Goal: Task Accomplishment & Management: Complete application form

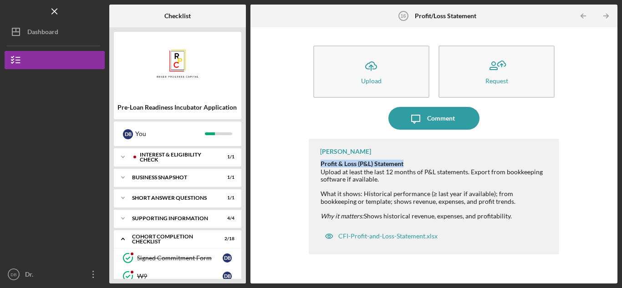
scroll to position [227, 0]
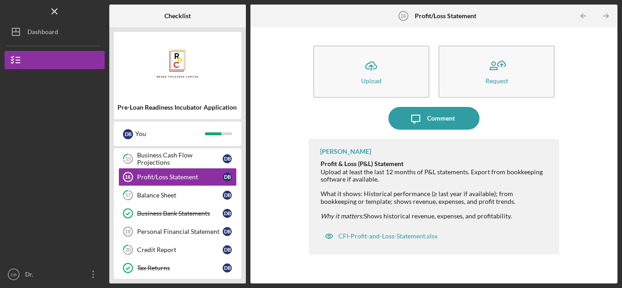
click at [336, 172] on div "Upload at least the last 12 months of P&L statements. Export from bookkeeping s…" at bounding box center [434, 175] width 229 height 15
drag, startPoint x: 322, startPoint y: 162, endPoint x: 518, endPoint y: 209, distance: 201.4
click at [520, 212] on div "Profit & Loss (P&L) Statement Upload at least the last 12 months of P&L stateme…" at bounding box center [435, 190] width 230 height 61
copy div "Profit & Loss (P&L) Statement Upload at least the last 12 months of P&L stateme…"
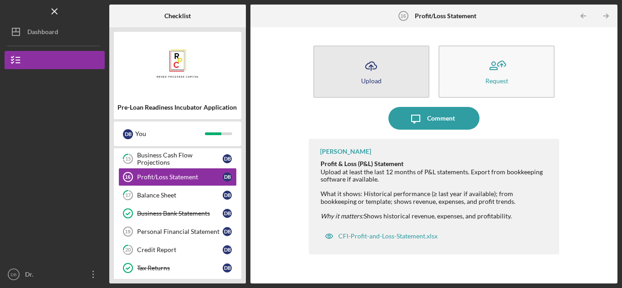
click at [377, 68] on icon "Icon/Upload" at bounding box center [371, 66] width 23 height 23
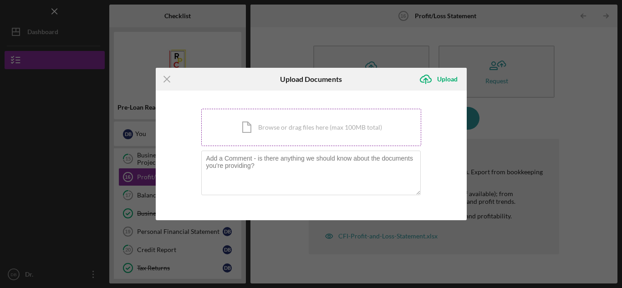
click at [270, 132] on div "Icon/Document Browse or drag files here (max 100MB total) Tap to choose files o…" at bounding box center [311, 127] width 220 height 37
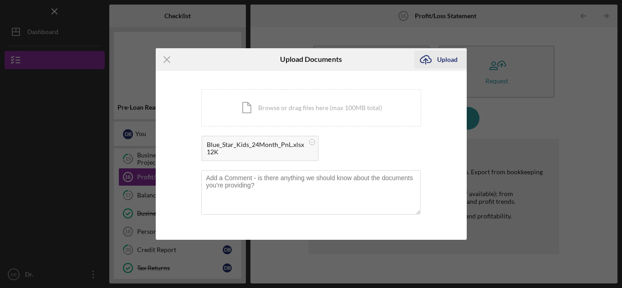
click at [445, 57] on div "Upload" at bounding box center [447, 60] width 20 height 18
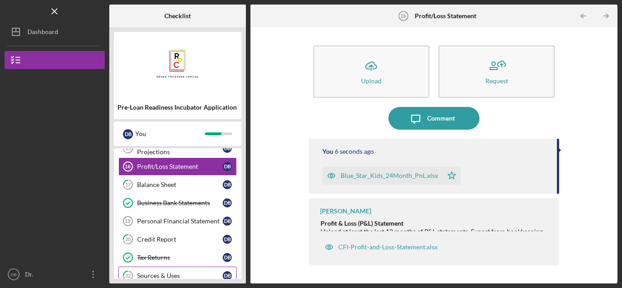
scroll to position [216, 0]
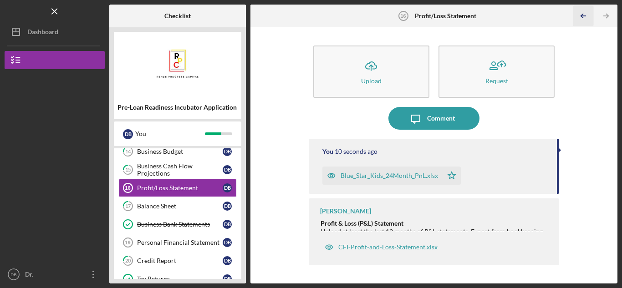
click at [581, 19] on icon "Icon/Table Pagination Arrow" at bounding box center [583, 16] width 20 height 20
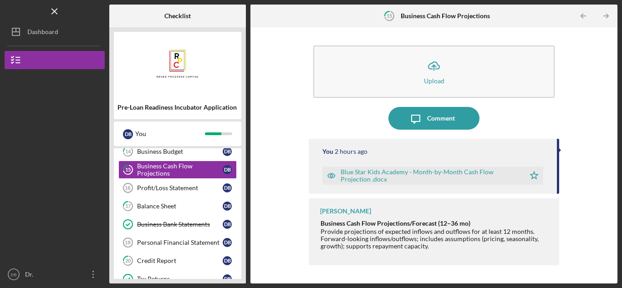
click at [442, 173] on div "Blue Star Kids Academy - Month-by-Month Cash Flow Projection .docx" at bounding box center [430, 175] width 180 height 15
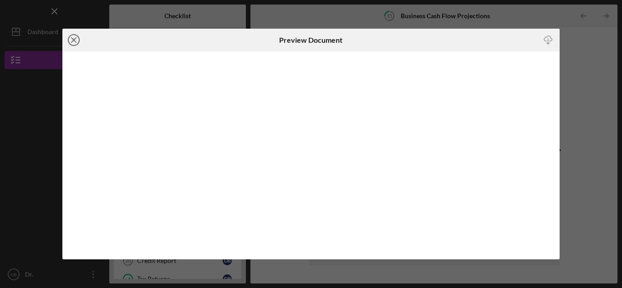
click at [73, 43] on icon "Icon/Close" at bounding box center [73, 40] width 23 height 23
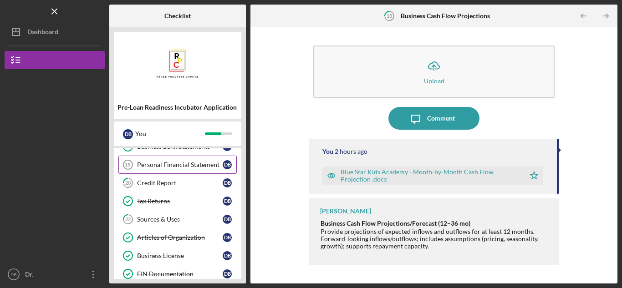
scroll to position [307, 0]
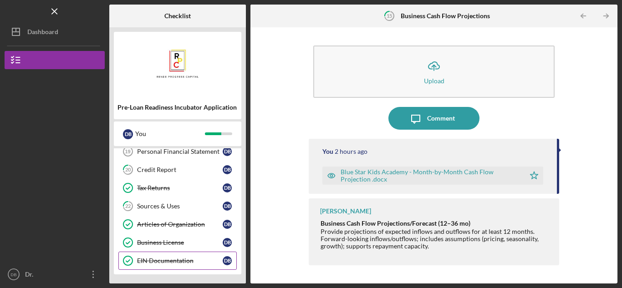
click at [182, 259] on div "EIN Documentation" at bounding box center [180, 260] width 86 height 7
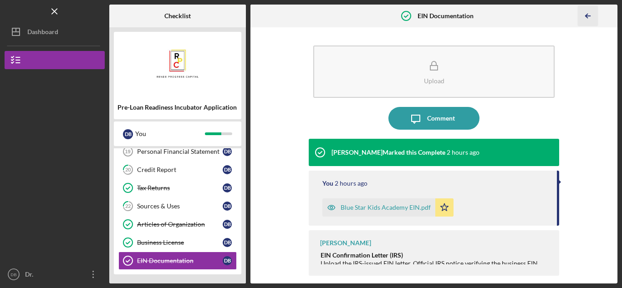
click at [587, 16] on icon "Icon/Table Pagination Arrow" at bounding box center [588, 16] width 20 height 20
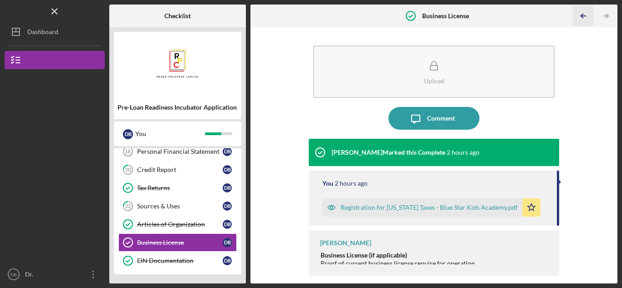
click at [587, 16] on icon "Icon/Table Pagination Arrow" at bounding box center [583, 16] width 20 height 20
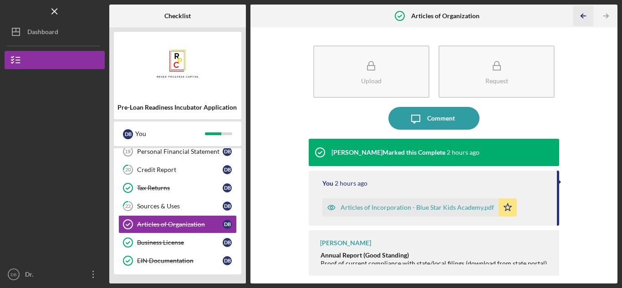
click at [587, 16] on icon "Icon/Table Pagination Arrow" at bounding box center [583, 16] width 20 height 20
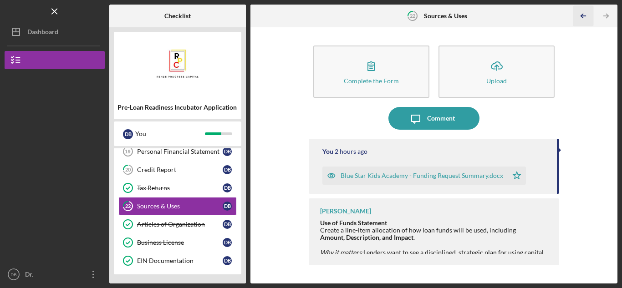
click at [580, 14] on icon "Icon/Table Pagination Arrow" at bounding box center [583, 16] width 20 height 20
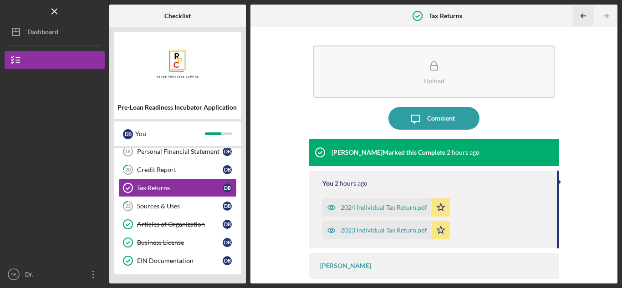
click at [580, 14] on icon "Icon/Table Pagination Arrow" at bounding box center [583, 16] width 20 height 20
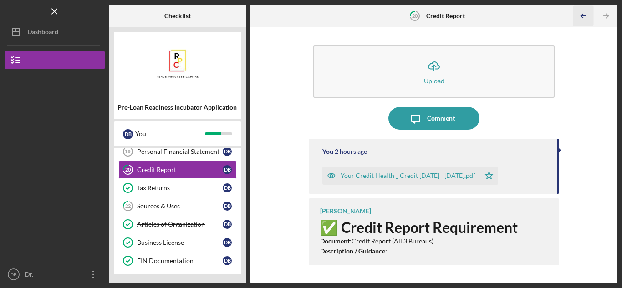
click at [580, 14] on icon "Icon/Table Pagination Arrow" at bounding box center [583, 16] width 20 height 20
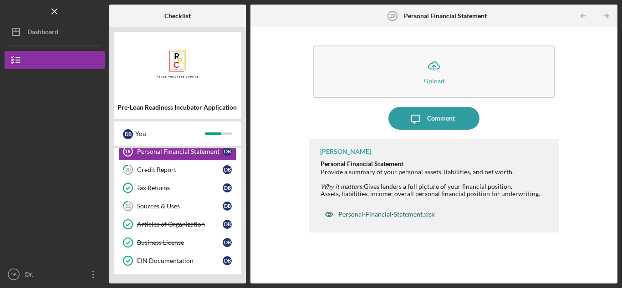
click at [368, 217] on div "Personal-Financial-Statement.xlsx" at bounding box center [386, 214] width 96 height 7
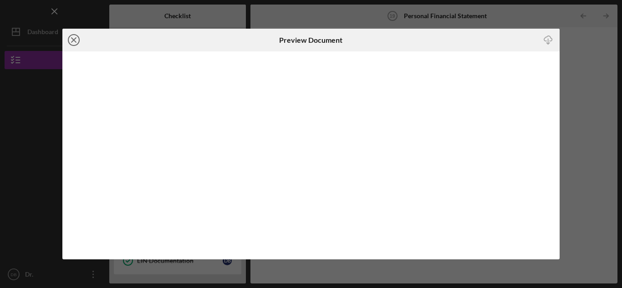
click at [69, 41] on icon "Icon/Close" at bounding box center [73, 40] width 23 height 23
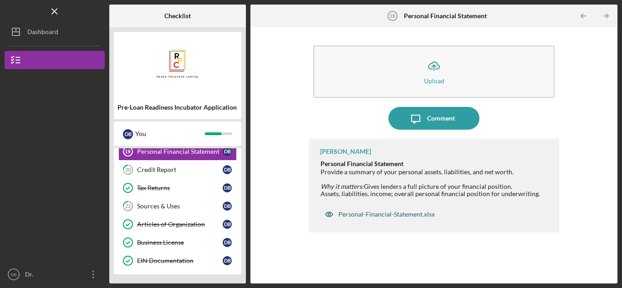
click at [407, 217] on div "Personal-Financial-Statement.xlsx" at bounding box center [386, 214] width 96 height 7
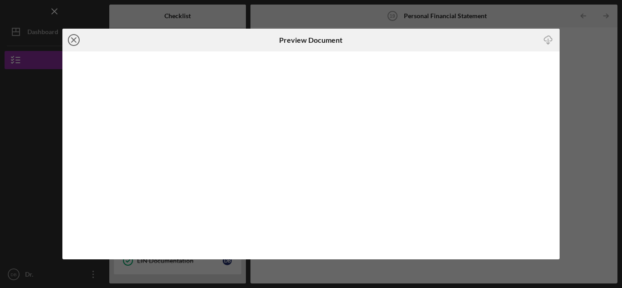
click at [76, 39] on icon "Icon/Close" at bounding box center [73, 40] width 23 height 23
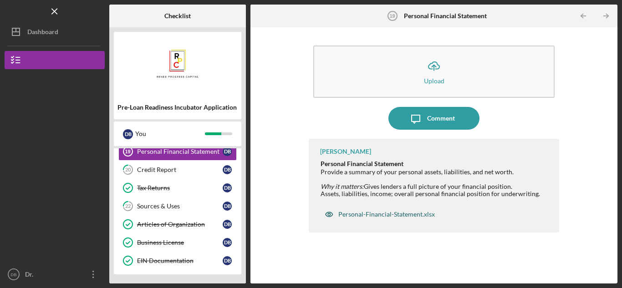
click at [377, 218] on div "Personal-Financial-Statement.xlsx" at bounding box center [386, 214] width 96 height 7
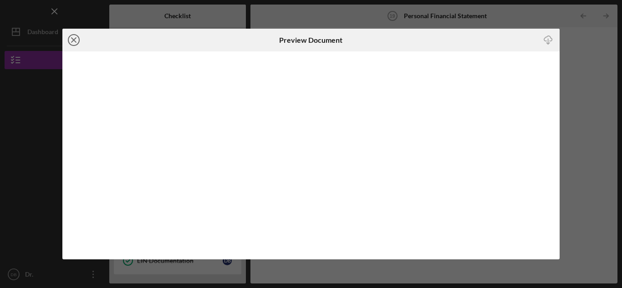
click at [74, 43] on icon "Icon/Close" at bounding box center [73, 40] width 23 height 23
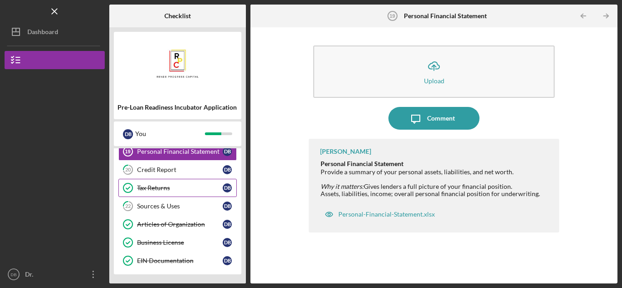
scroll to position [261, 0]
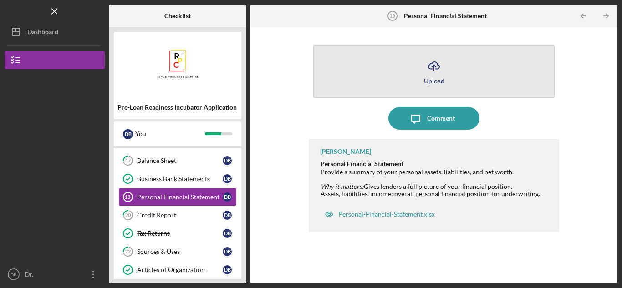
click at [430, 61] on icon "Icon/Upload" at bounding box center [433, 66] width 23 height 23
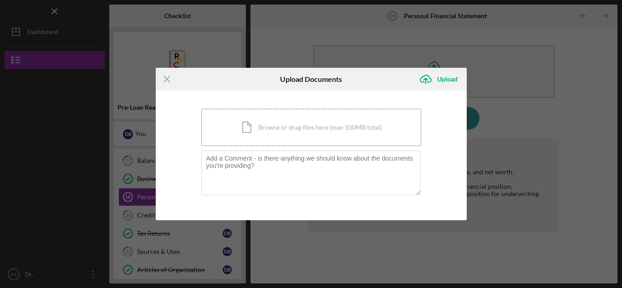
click at [280, 128] on div "Icon/Document Browse or drag files here (max 100MB total) Tap to choose files o…" at bounding box center [311, 127] width 220 height 37
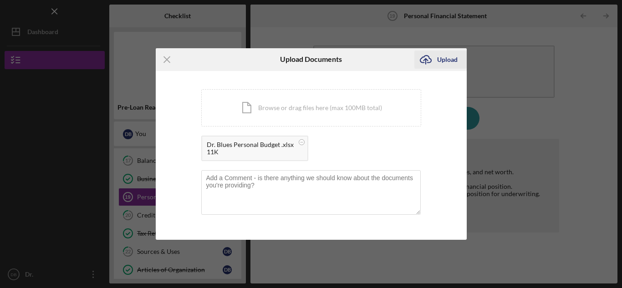
click at [435, 62] on icon "Icon/Upload" at bounding box center [425, 59] width 23 height 23
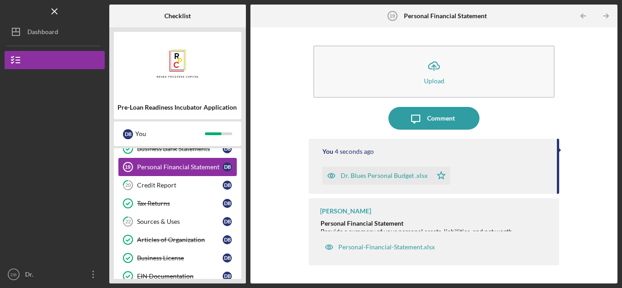
scroll to position [307, 0]
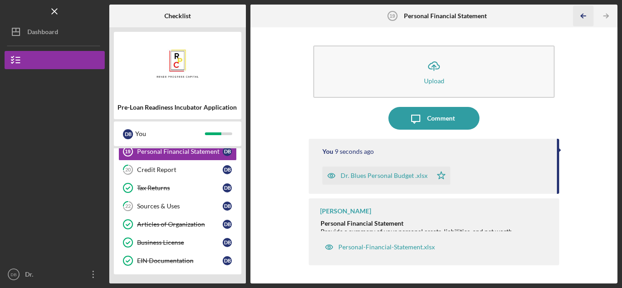
click at [581, 16] on line "button" at bounding box center [583, 16] width 5 height 0
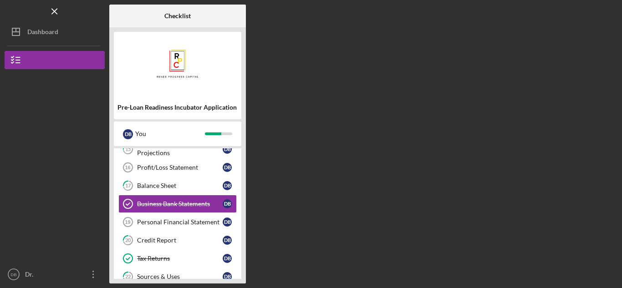
scroll to position [227, 0]
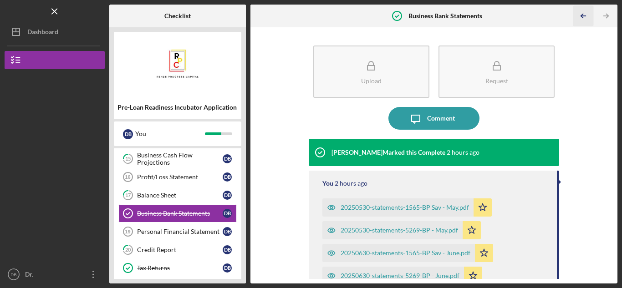
click at [580, 14] on icon "Icon/Table Pagination Arrow" at bounding box center [583, 16] width 20 height 20
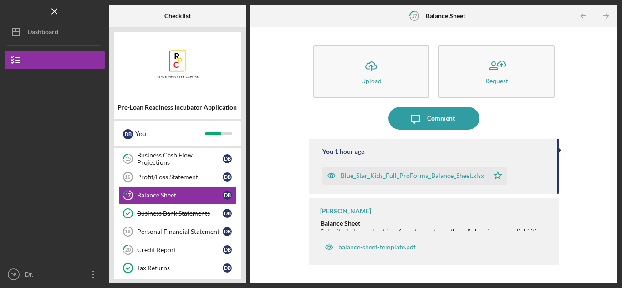
drag, startPoint x: 558, startPoint y: 169, endPoint x: 557, endPoint y: 189, distance: 19.6
click at [557, 189] on div "You 1 hour ago Blue_Star_Kids_Full_ProForma_Balance_Sheet.xlsx Icon/Star" at bounding box center [434, 166] width 250 height 55
click at [370, 250] on div "balance-sheet-template.pdf" at bounding box center [376, 247] width 77 height 7
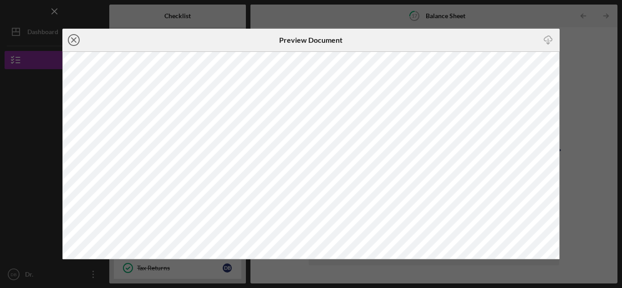
click at [76, 41] on icon "Icon/Close" at bounding box center [73, 40] width 23 height 23
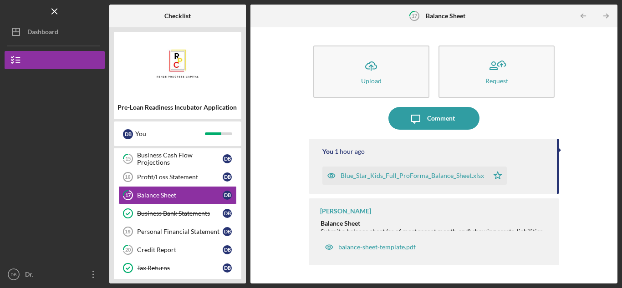
click at [416, 176] on div "Blue_Star_Kids_Full_ProForma_Balance_Sheet.xlsx" at bounding box center [411, 175] width 143 height 7
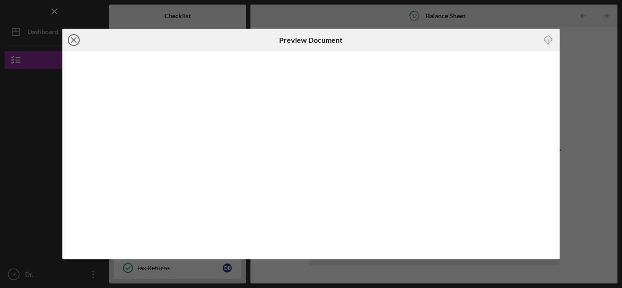
click at [74, 41] on line at bounding box center [73, 40] width 5 height 5
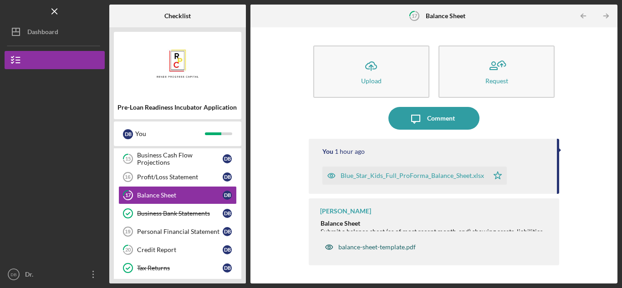
click at [375, 251] on div "balance-sheet-template.pdf" at bounding box center [370, 247] width 100 height 18
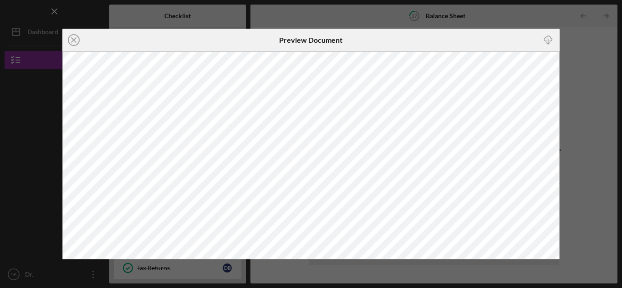
click at [77, 42] on icon "Icon/Close" at bounding box center [73, 40] width 23 height 23
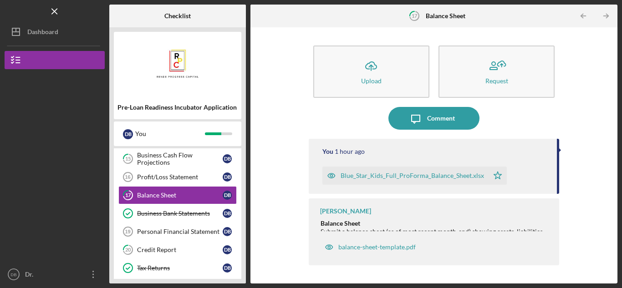
click at [402, 181] on div "Blue_Star_Kids_Full_ProForma_Balance_Sheet.xlsx" at bounding box center [405, 176] width 166 height 18
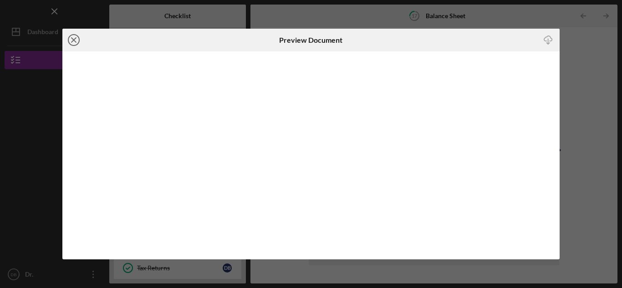
click at [74, 36] on icon "Icon/Close" at bounding box center [73, 40] width 23 height 23
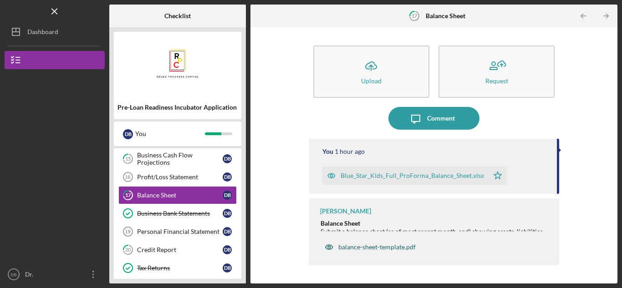
click at [395, 244] on div "balance-sheet-template.pdf" at bounding box center [376, 247] width 77 height 7
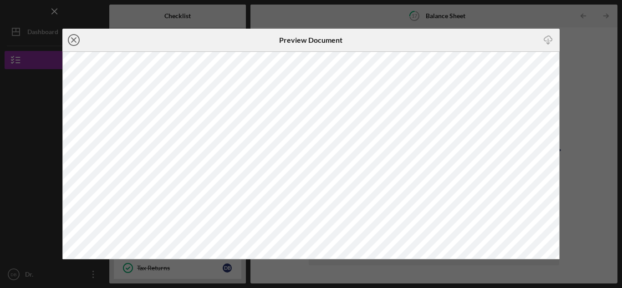
click at [68, 41] on circle at bounding box center [73, 40] width 11 height 11
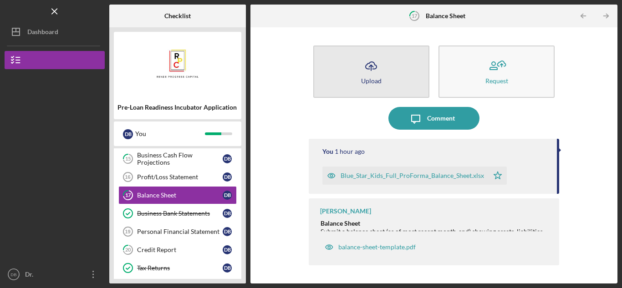
click at [365, 64] on icon "Icon/Upload" at bounding box center [371, 66] width 23 height 23
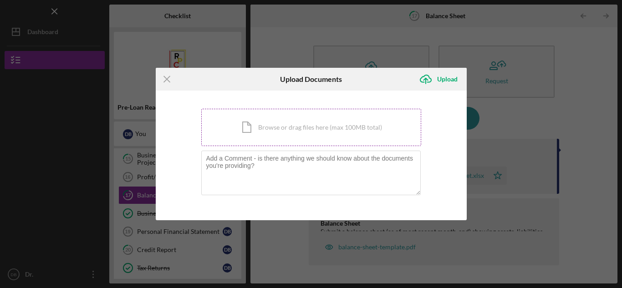
click at [306, 127] on div "Icon/Document Browse or drag files here (max 100MB total) Tap to choose files o…" at bounding box center [311, 127] width 220 height 37
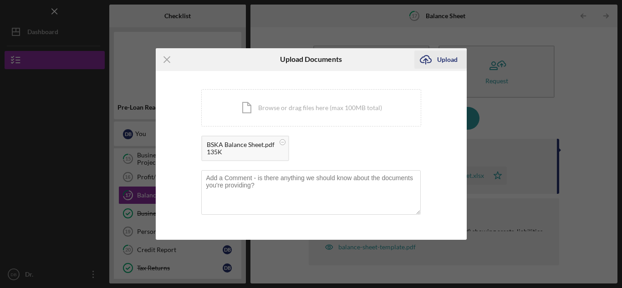
click at [446, 62] on div "Upload" at bounding box center [447, 60] width 20 height 18
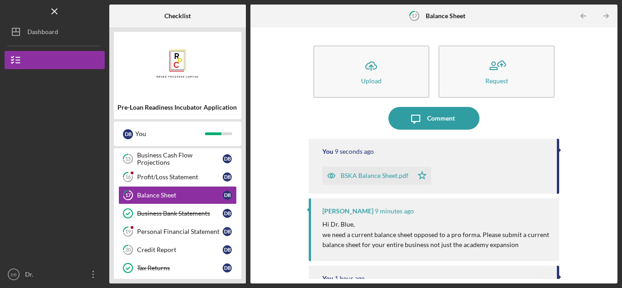
scroll to position [46, 0]
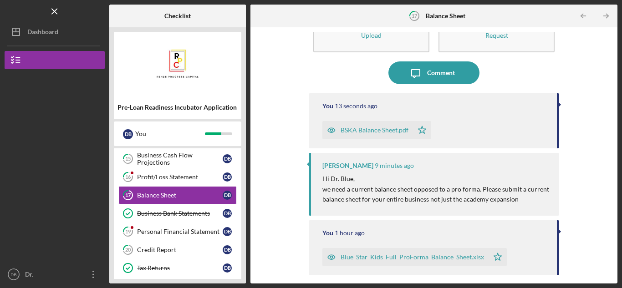
click at [580, 17] on icon "Icon/Table Pagination Arrow" at bounding box center [583, 16] width 20 height 20
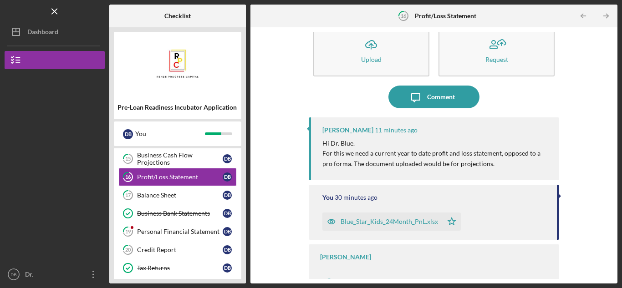
scroll to position [33, 0]
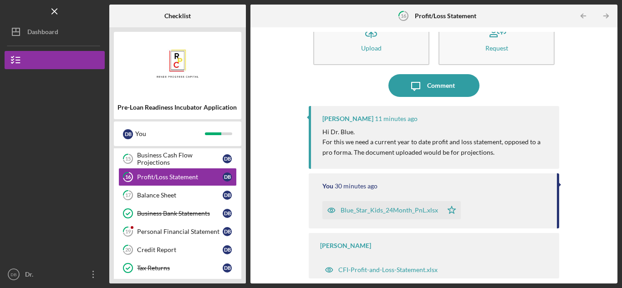
drag, startPoint x: 332, startPoint y: 152, endPoint x: 486, endPoint y: 148, distance: 154.3
click at [486, 148] on p "For this we need a current year to date profit and loss statement, opposed to a…" at bounding box center [436, 147] width 228 height 20
click at [401, 148] on p "For this we need a current year to date profit and loss statement, opposed to a…" at bounding box center [436, 147] width 228 height 20
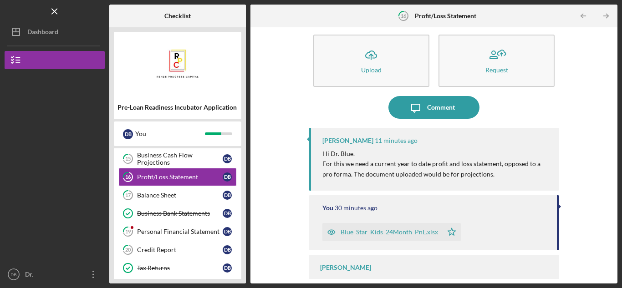
scroll to position [0, 0]
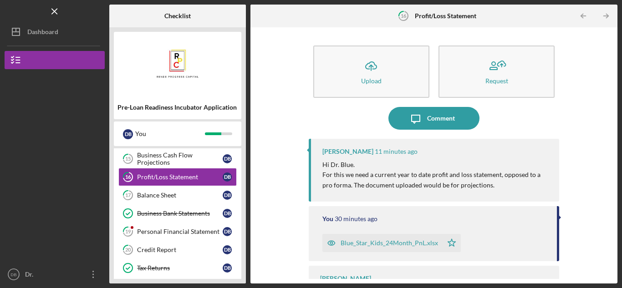
drag, startPoint x: 321, startPoint y: 164, endPoint x: 486, endPoint y: 188, distance: 166.5
click at [486, 188] on div "Kai Dumont 11 minutes ago Hi Dr. Blue. For this we need a current year to date …" at bounding box center [434, 170] width 250 height 63
click at [430, 151] on div "Kai Dumont 17 minutes ago" at bounding box center [436, 151] width 228 height 7
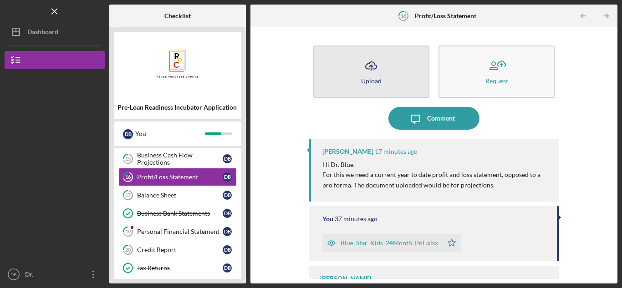
click at [365, 64] on icon "Icon/Upload" at bounding box center [371, 66] width 23 height 23
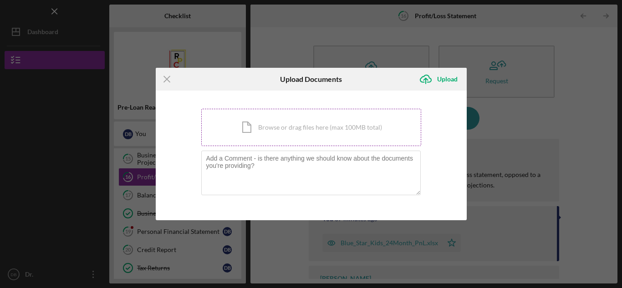
click at [315, 127] on div "Icon/Document Browse or drag files here (max 100MB total) Tap to choose files o…" at bounding box center [311, 127] width 220 height 37
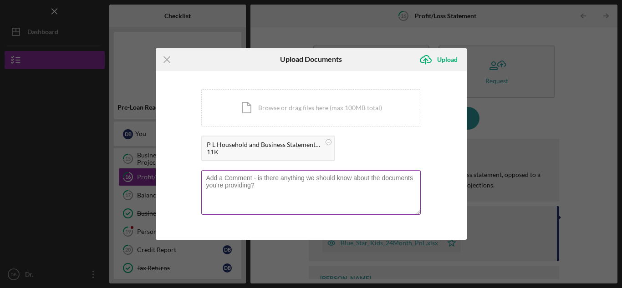
click at [300, 177] on textarea at bounding box center [310, 192] width 219 height 45
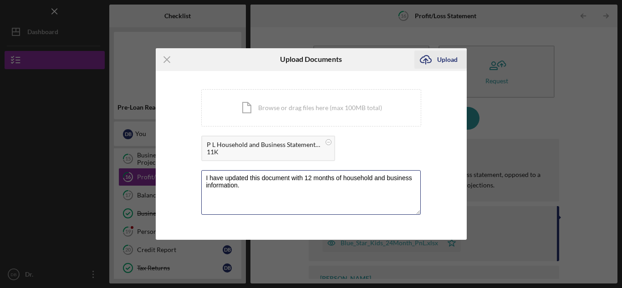
type textarea "I have updated this document with 12 months of household and business informati…"
click at [446, 59] on div "Upload" at bounding box center [447, 60] width 20 height 18
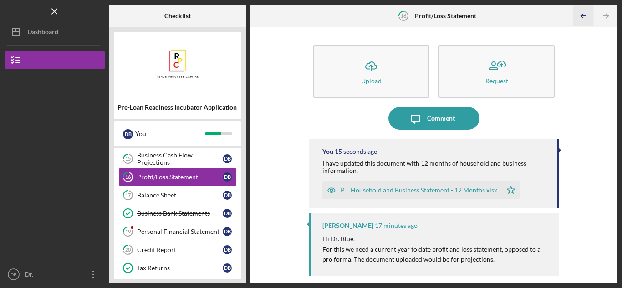
click at [586, 14] on icon "Icon/Table Pagination Arrow" at bounding box center [583, 16] width 20 height 20
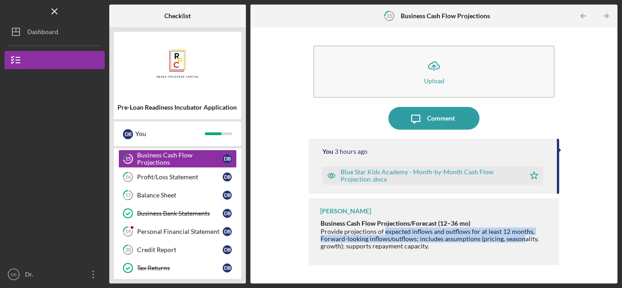
drag, startPoint x: 382, startPoint y: 235, endPoint x: 521, endPoint y: 236, distance: 138.4
click at [521, 236] on div "Provide projections of expected inflows and outflows for at least 12 months. Fo…" at bounding box center [434, 239] width 229 height 22
click at [178, 175] on div "Profit/Loss Statement" at bounding box center [180, 176] width 86 height 7
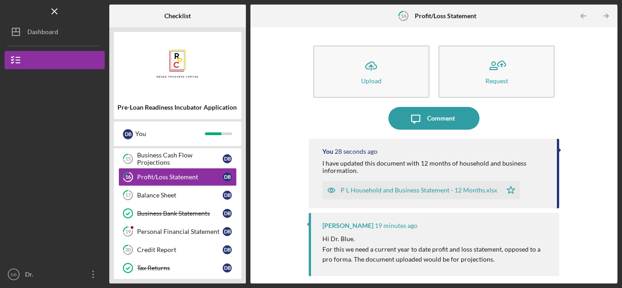
scroll to position [46, 0]
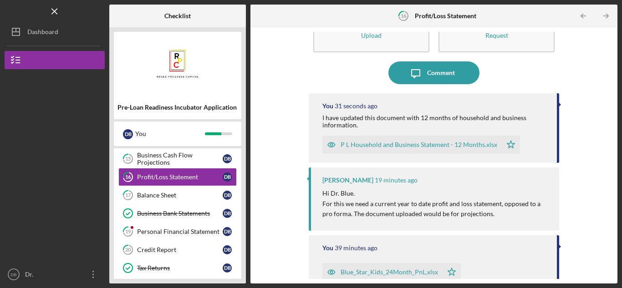
drag, startPoint x: 397, startPoint y: 206, endPoint x: 541, endPoint y: 210, distance: 143.4
click at [541, 210] on p "For this we need a current year to date profit and loss statement, opposed to a…" at bounding box center [436, 209] width 228 height 20
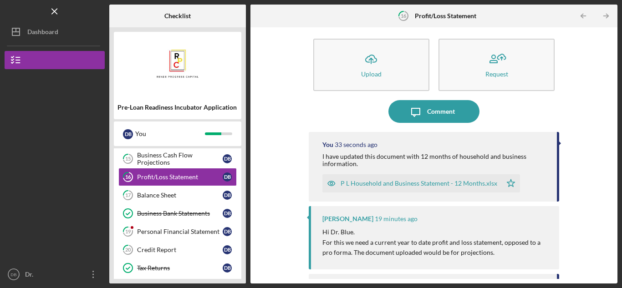
scroll to position [0, 0]
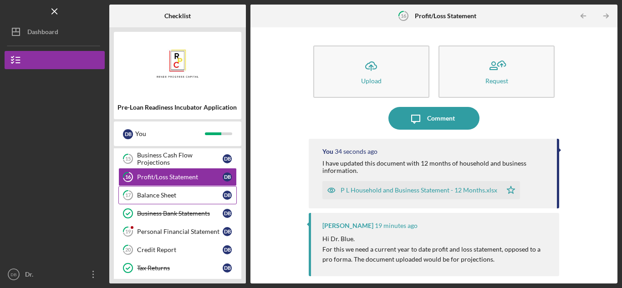
click at [173, 198] on div "Balance Sheet" at bounding box center [180, 195] width 86 height 7
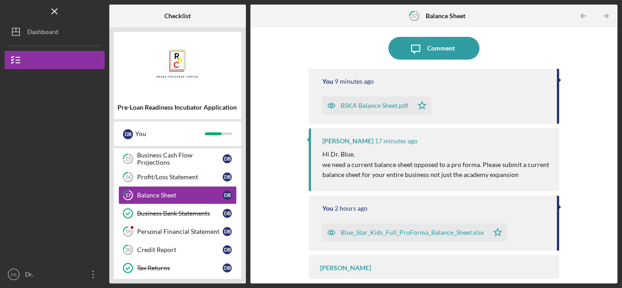
scroll to position [91, 0]
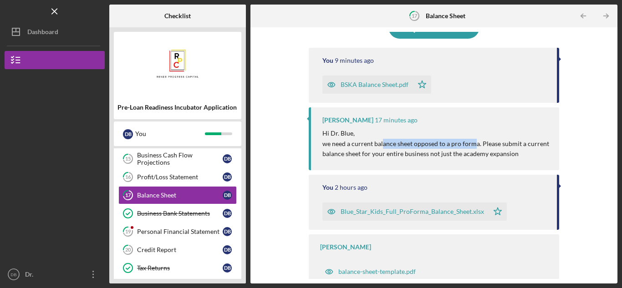
drag, startPoint x: 383, startPoint y: 144, endPoint x: 472, endPoint y: 148, distance: 89.3
click at [472, 148] on p "we need a current balance sheet opposed to a pro forma. Please submit a current…" at bounding box center [436, 149] width 228 height 20
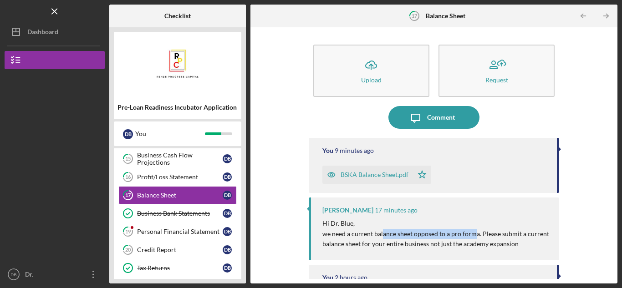
scroll to position [0, 0]
click at [427, 113] on div "Comment" at bounding box center [441, 118] width 28 height 23
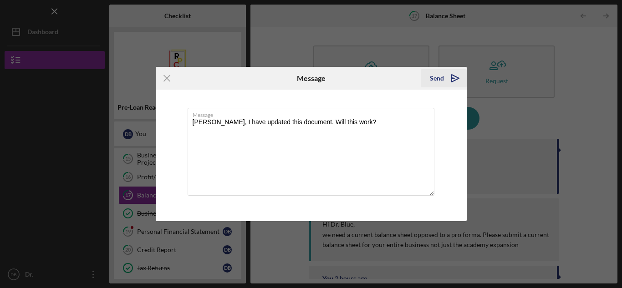
type textarea "Kai, I have updated this document. Will this work?"
click at [449, 78] on icon "Icon/icon-invite-send" at bounding box center [455, 78] width 23 height 23
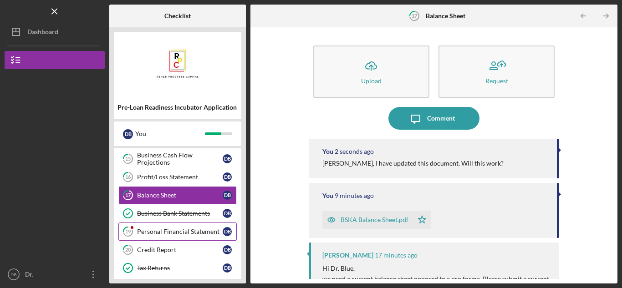
click at [178, 234] on div "Personal Financial Statement" at bounding box center [180, 231] width 86 height 7
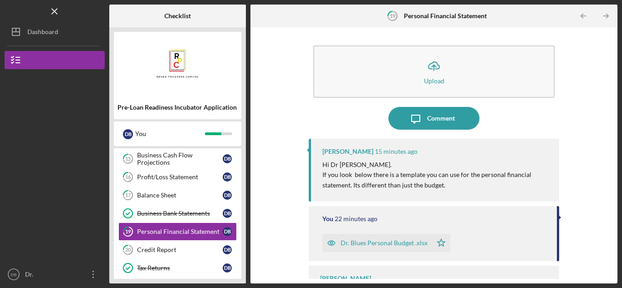
scroll to position [33, 0]
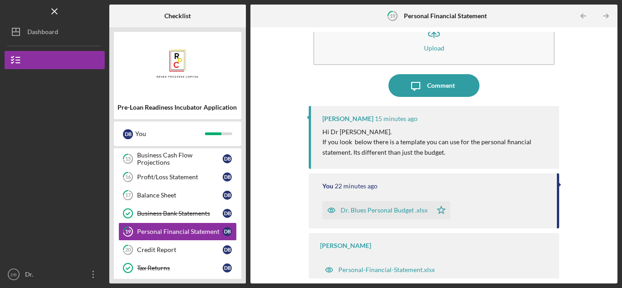
click at [388, 211] on div "Dr. Blues Personal Budget .xlsx" at bounding box center [383, 210] width 87 height 7
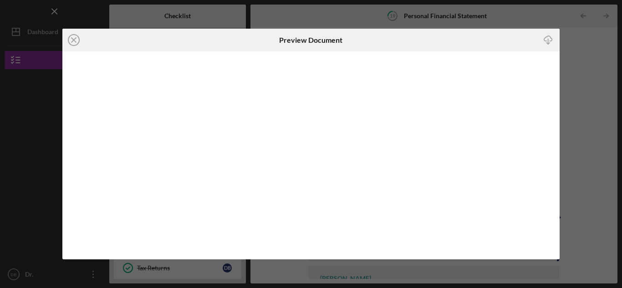
drag, startPoint x: 72, startPoint y: 37, endPoint x: 159, endPoint y: 54, distance: 88.2
click at [72, 37] on icon "Icon/Close" at bounding box center [73, 40] width 23 height 23
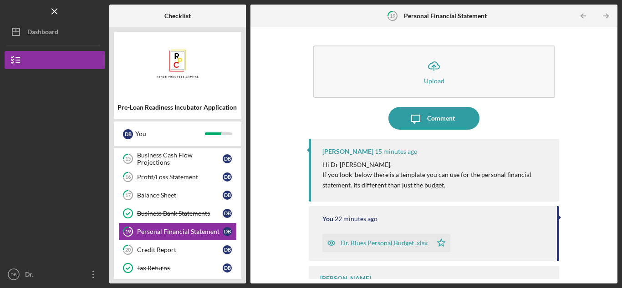
scroll to position [33, 0]
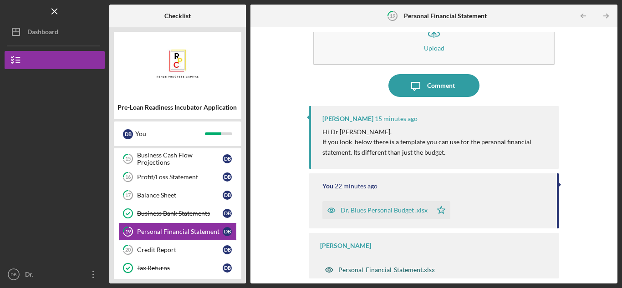
click at [388, 268] on div "Personal-Financial-Statement.xlsx" at bounding box center [386, 269] width 96 height 7
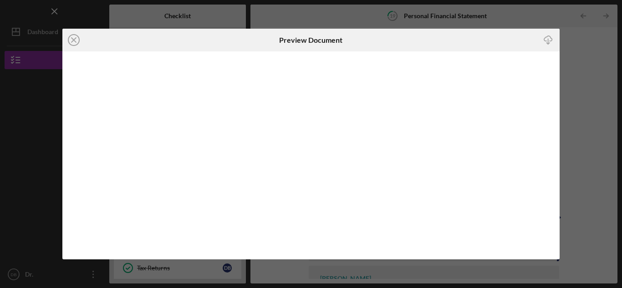
scroll to position [33, 0]
click at [76, 37] on icon "Icon/Close" at bounding box center [73, 40] width 23 height 23
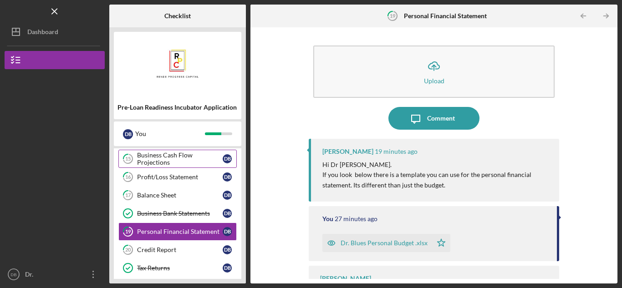
click at [192, 156] on div "Business Cash Flow Projections" at bounding box center [180, 159] width 86 height 15
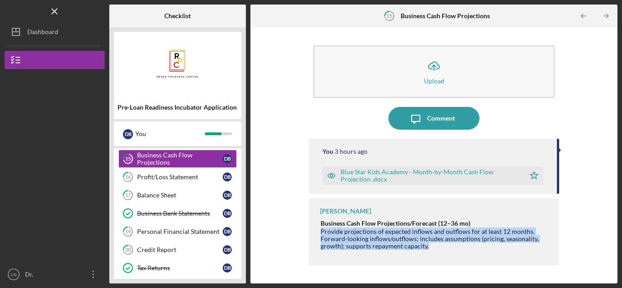
drag, startPoint x: 319, startPoint y: 230, endPoint x: 535, endPoint y: 246, distance: 216.8
click at [535, 246] on div "Kai Dumont Business Cash Flow Projections/Forecast (12–36 mo) Provide projectio…" at bounding box center [434, 231] width 250 height 67
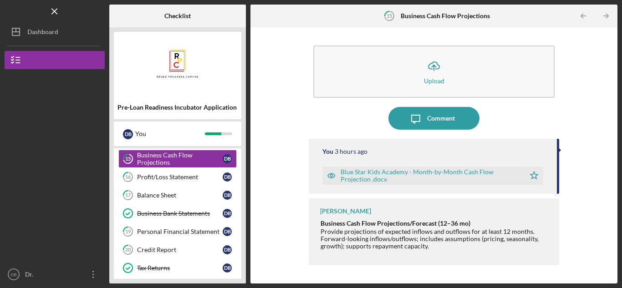
click at [363, 222] on strong "Business Cash Flow Projections/Forecast (12–36 mo)" at bounding box center [395, 223] width 150 height 8
click at [177, 178] on div "Profit/Loss Statement" at bounding box center [180, 176] width 86 height 7
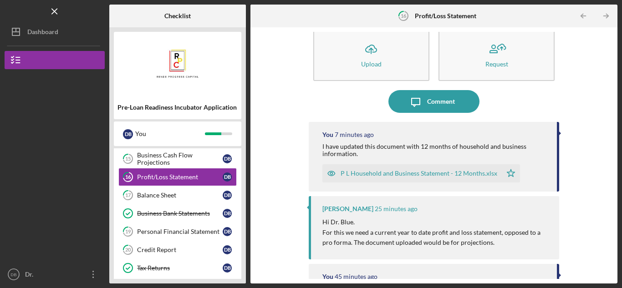
scroll to position [46, 0]
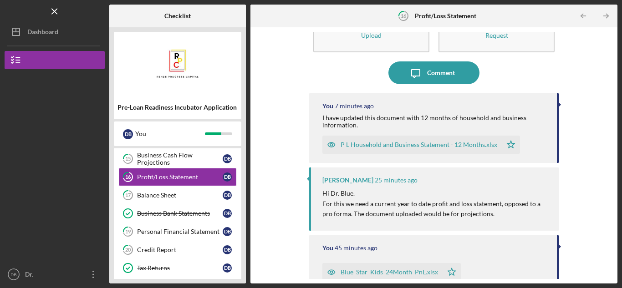
click at [420, 203] on p "For this we need a current year to date profit and loss statement, opposed to a…" at bounding box center [436, 209] width 228 height 20
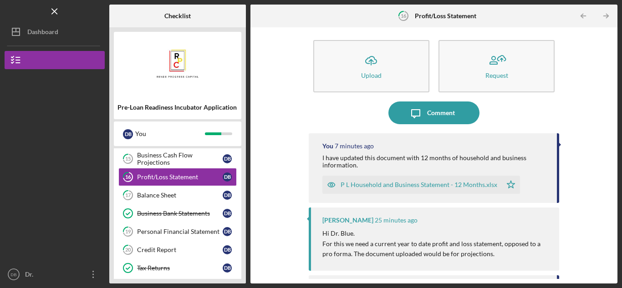
scroll to position [0, 0]
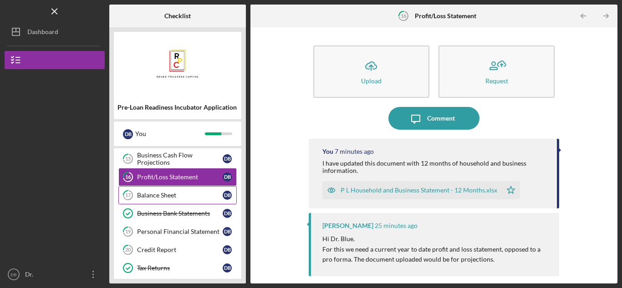
click at [164, 198] on div "Balance Sheet" at bounding box center [180, 195] width 86 height 7
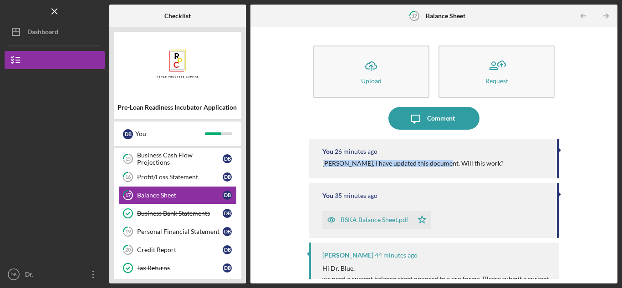
drag, startPoint x: 326, startPoint y: 164, endPoint x: 433, endPoint y: 171, distance: 107.6
click at [433, 171] on div "You 26 minutes ago Kai, I have updated this document. Will this work?" at bounding box center [434, 159] width 250 height 40
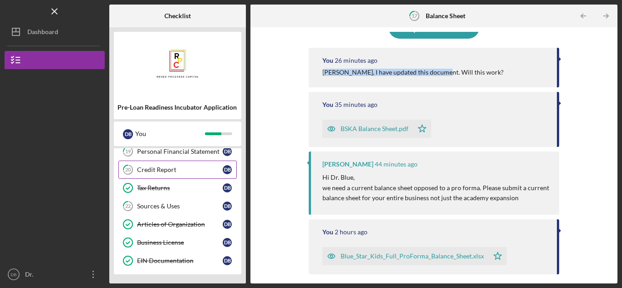
scroll to position [261, 0]
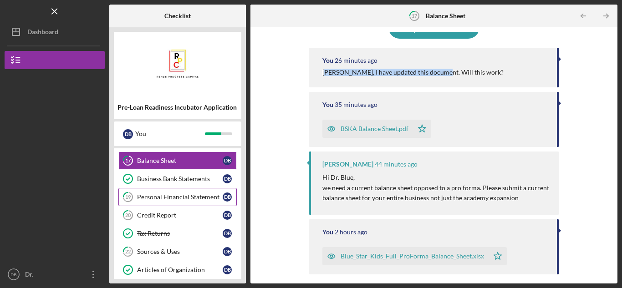
click at [191, 200] on div "Personal Financial Statement" at bounding box center [180, 196] width 86 height 7
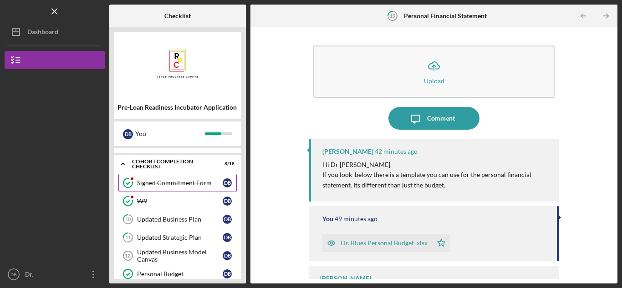
scroll to position [91, 0]
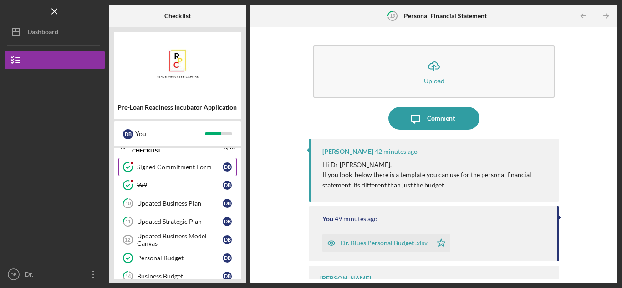
click at [192, 162] on link "Signed Commitment Form Signed Commitment Form D B" at bounding box center [177, 167] width 118 height 18
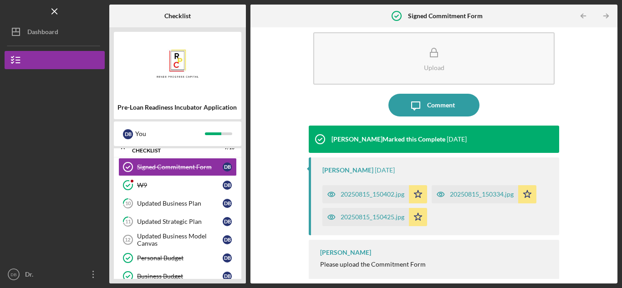
scroll to position [20, 0]
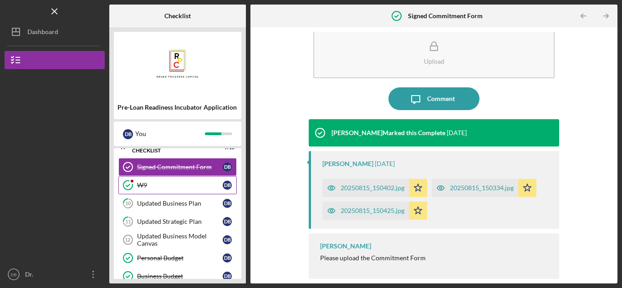
click at [155, 179] on link "W9 W9 D B" at bounding box center [177, 185] width 118 height 18
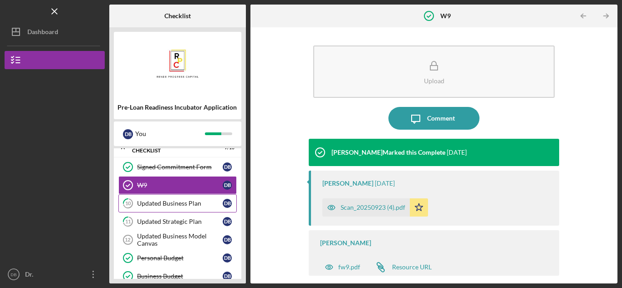
click at [169, 203] on div "Updated Business Plan" at bounding box center [180, 203] width 86 height 7
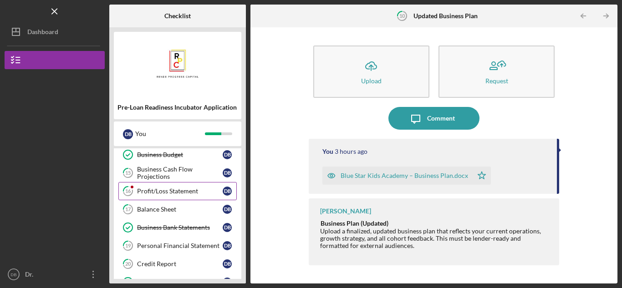
scroll to position [228, 0]
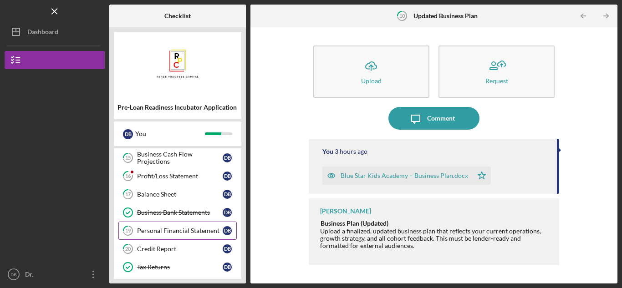
click at [193, 231] on div "Personal Financial Statement" at bounding box center [180, 230] width 86 height 7
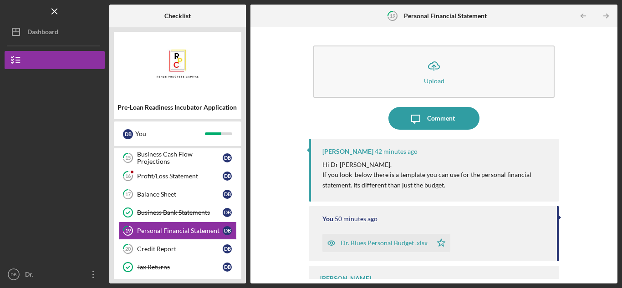
scroll to position [33, 0]
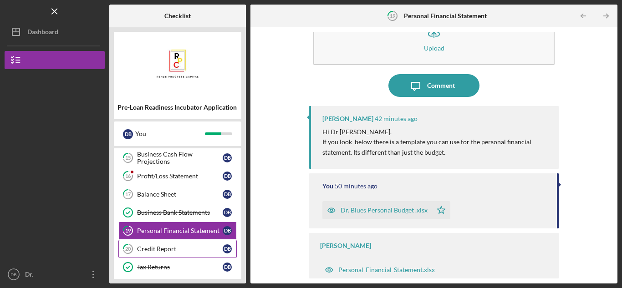
click at [177, 249] on div "Credit Report" at bounding box center [180, 248] width 86 height 7
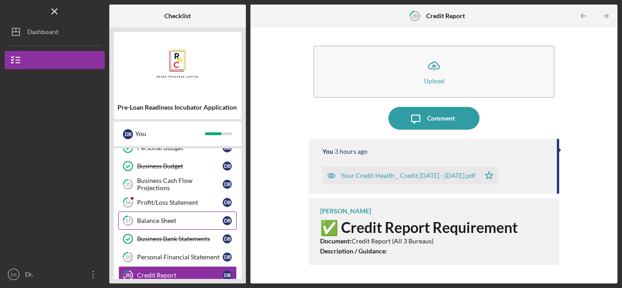
scroll to position [216, 0]
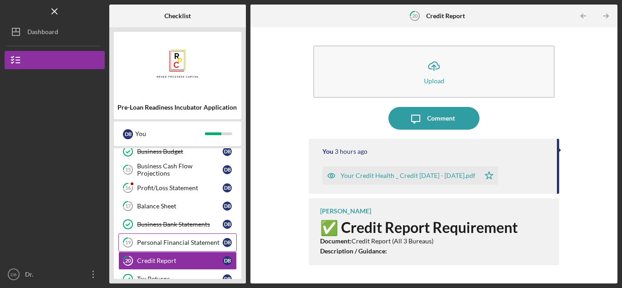
click at [184, 247] on link "19 Personal Financial Statement D B" at bounding box center [177, 243] width 118 height 18
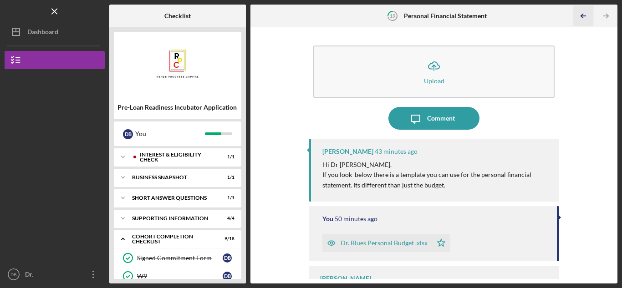
click at [580, 18] on icon "Icon/Table Pagination Arrow" at bounding box center [583, 16] width 20 height 20
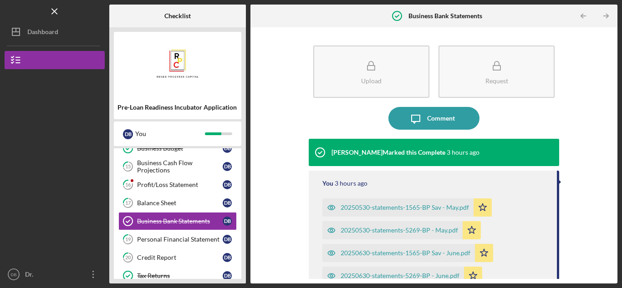
scroll to position [227, 0]
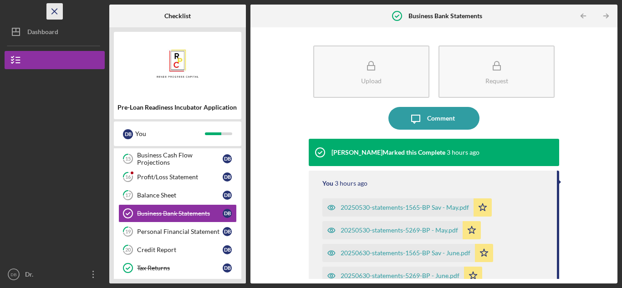
click at [49, 14] on icon "Icon/Menu Close" at bounding box center [55, 11] width 20 height 20
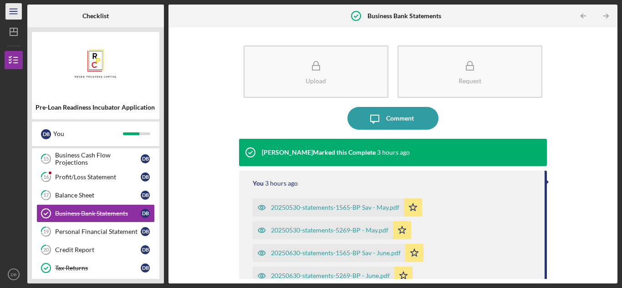
click at [19, 14] on icon "Icon/Menu" at bounding box center [14, 11] width 20 height 20
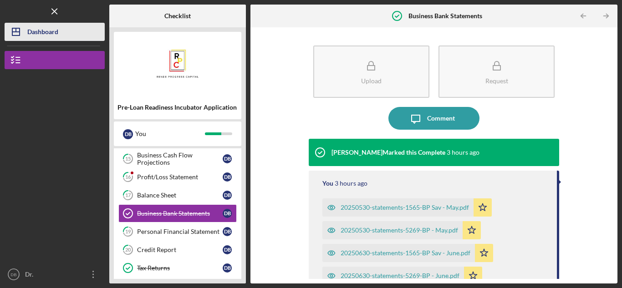
click at [22, 29] on icon "Icon/Dashboard" at bounding box center [16, 31] width 23 height 23
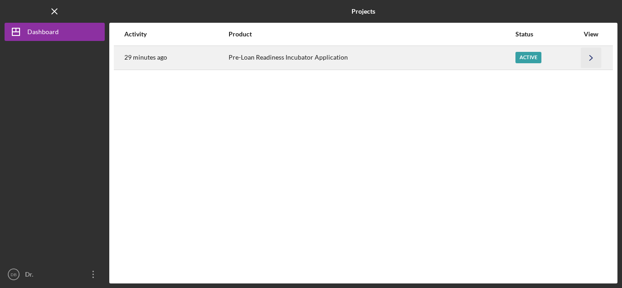
click at [590, 56] on icon "Icon/Navigate" at bounding box center [591, 57] width 20 height 20
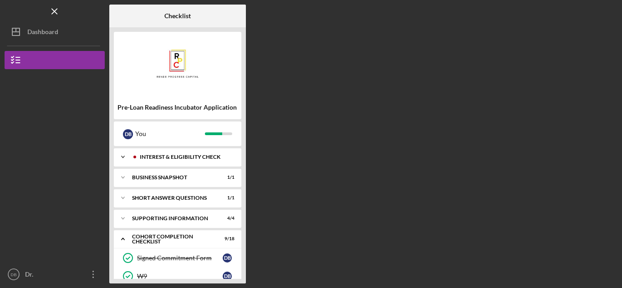
click at [162, 159] on div "Interest & Eligibility Check" at bounding box center [185, 156] width 90 height 5
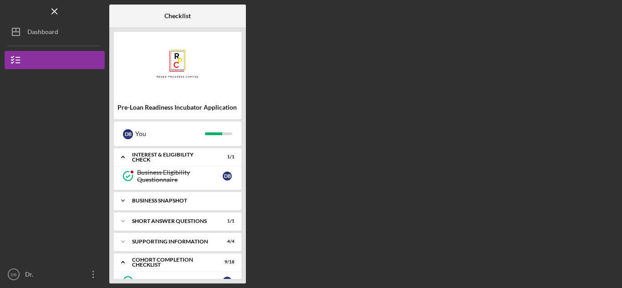
click at [162, 200] on div "Business Snapshot" at bounding box center [181, 200] width 98 height 5
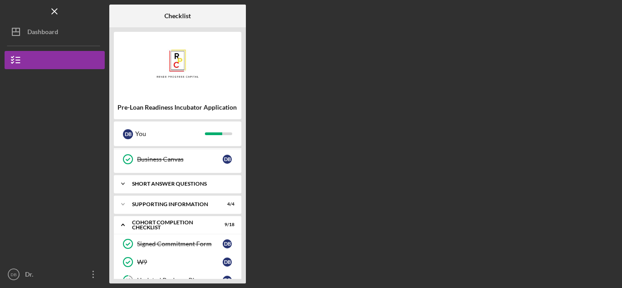
scroll to position [46, 0]
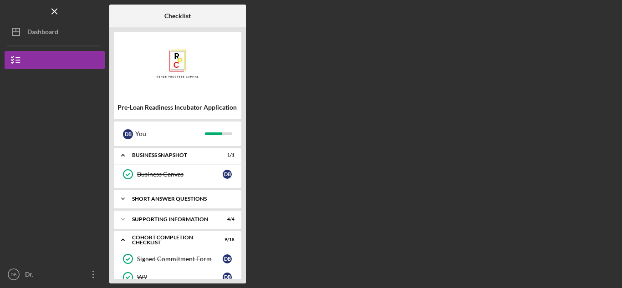
click at [181, 201] on div "Short Answer Questions" at bounding box center [181, 198] width 98 height 5
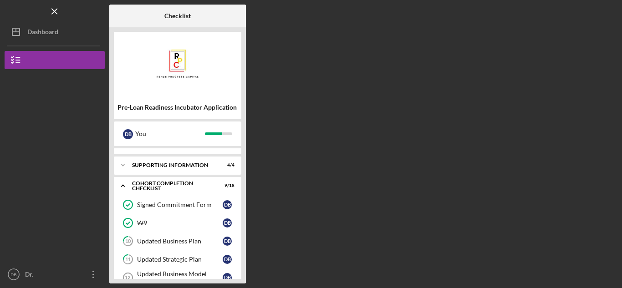
scroll to position [137, 0]
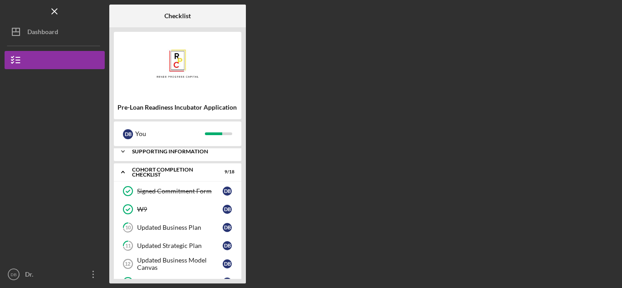
click at [184, 154] on div "Icon/Expander Supporting Information 4 / 4" at bounding box center [177, 151] width 127 height 18
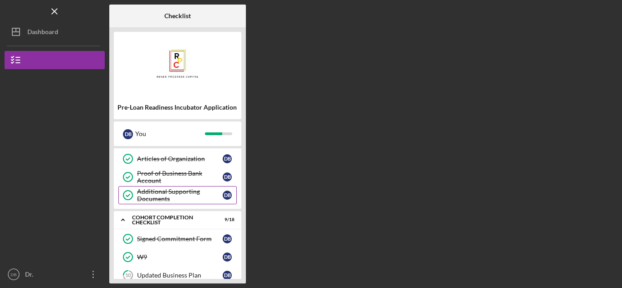
scroll to position [228, 0]
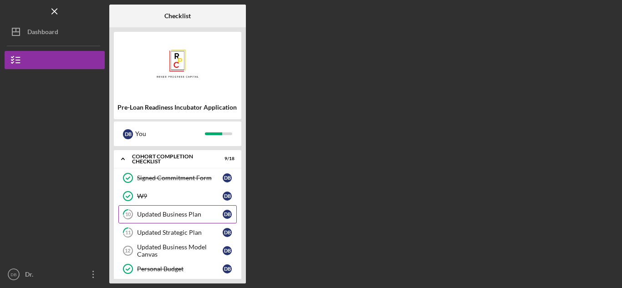
click at [172, 213] on div "Updated Business Plan" at bounding box center [180, 214] width 86 height 7
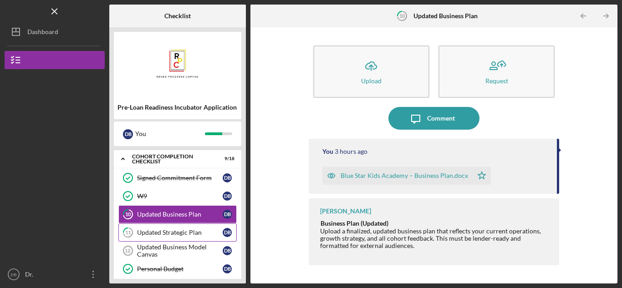
click at [192, 234] on div "Updated Strategic Plan" at bounding box center [180, 232] width 86 height 7
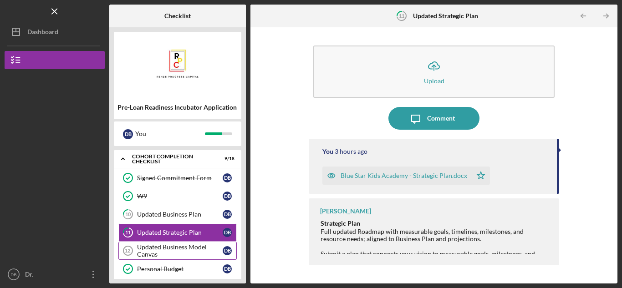
click at [199, 243] on link "Updated Business Model Canvas 12 Updated Business Model Canvas D B" at bounding box center [177, 251] width 118 height 18
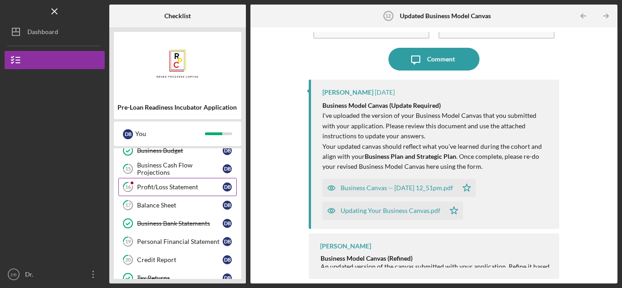
scroll to position [319, 0]
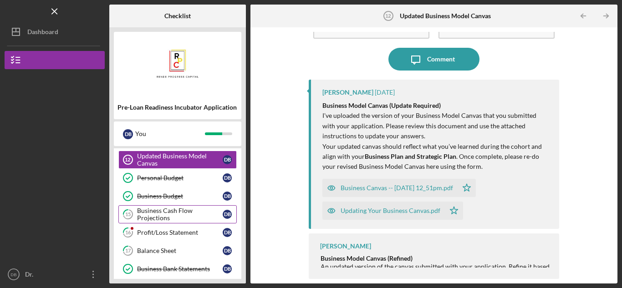
click at [163, 211] on div "Business Cash Flow Projections" at bounding box center [180, 214] width 86 height 15
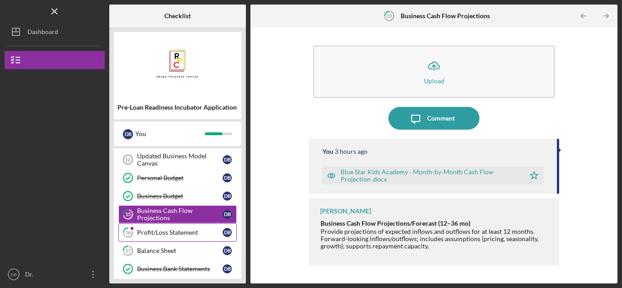
click at [178, 229] on div "Profit/Loss Statement" at bounding box center [180, 232] width 86 height 7
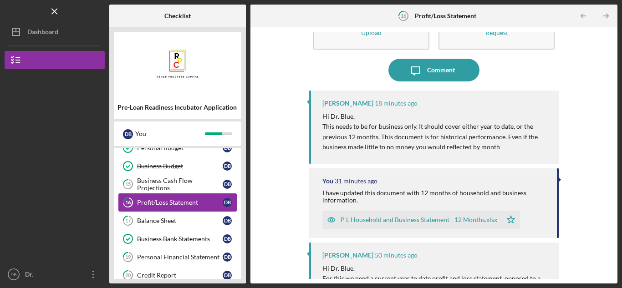
scroll to position [364, 0]
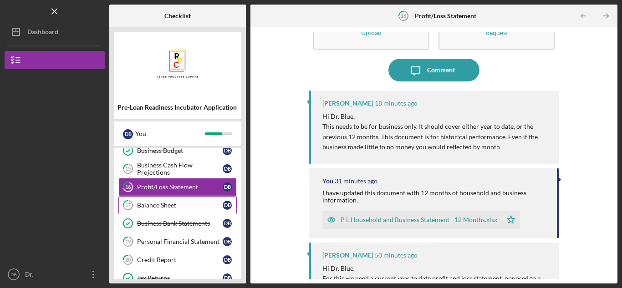
click at [164, 198] on link "17 Balance Sheet D B" at bounding box center [177, 205] width 118 height 18
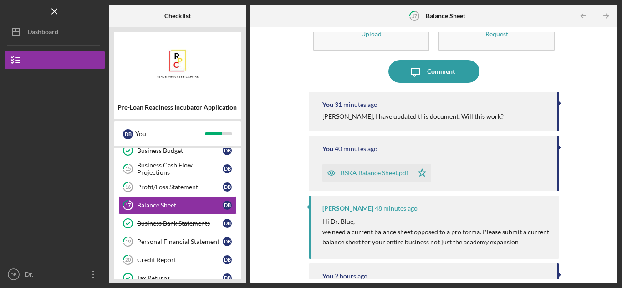
scroll to position [46, 0]
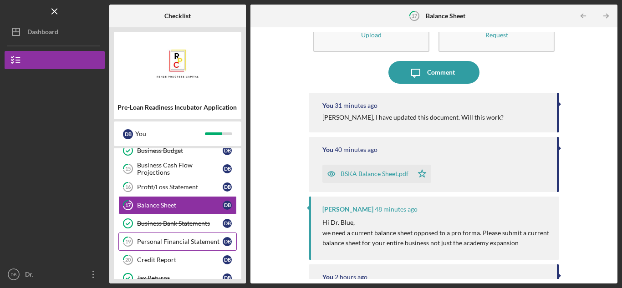
click at [146, 240] on div "Personal Financial Statement" at bounding box center [180, 241] width 86 height 7
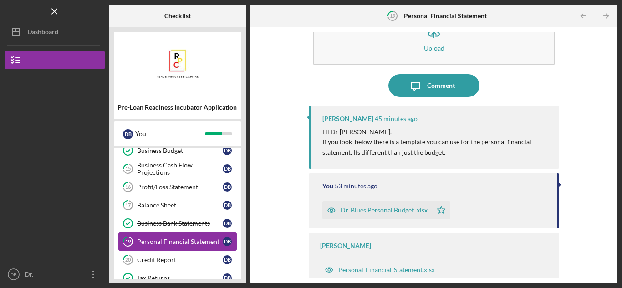
scroll to position [410, 0]
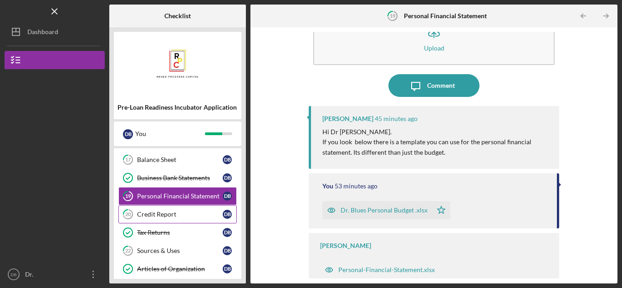
click at [185, 218] on div "Credit Report" at bounding box center [180, 214] width 86 height 7
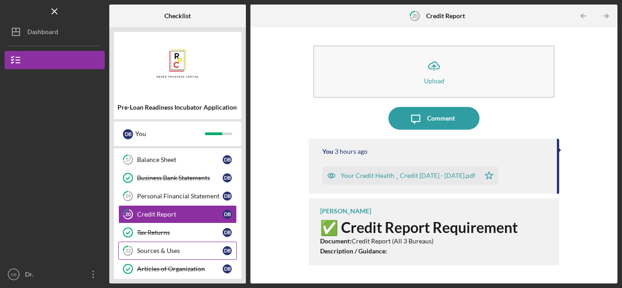
click at [174, 254] on div "Sources & Uses" at bounding box center [180, 250] width 86 height 7
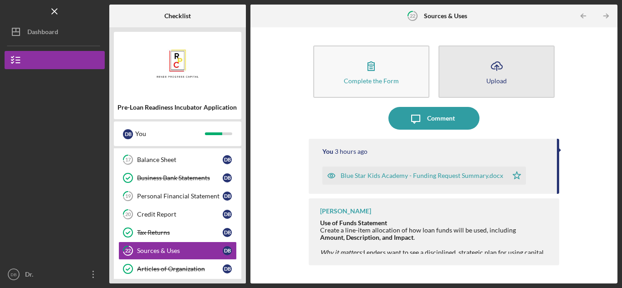
click at [490, 69] on icon "Icon/Upload" at bounding box center [496, 66] width 23 height 23
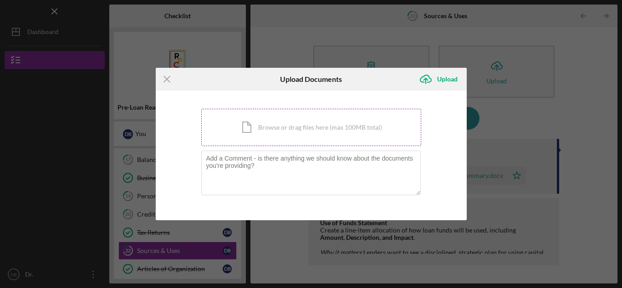
click at [291, 133] on div "Icon/Document Browse or drag files here (max 100MB total) Tap to choose files o…" at bounding box center [311, 127] width 220 height 37
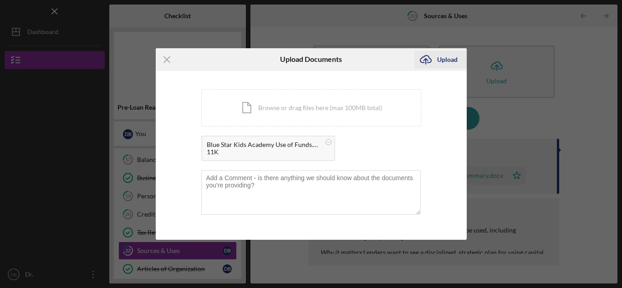
click at [431, 59] on icon "submit" at bounding box center [425, 59] width 11 height 7
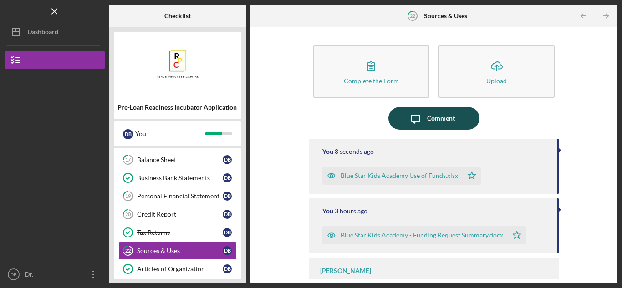
click at [416, 123] on icon "Icon/Message" at bounding box center [415, 118] width 23 height 23
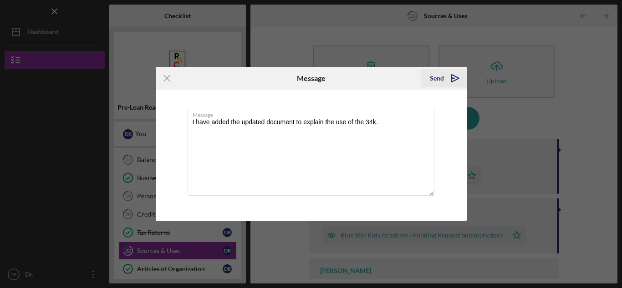
type textarea "I have added the updated document to explain the use of the 34k."
click at [454, 77] on icon "Icon/icon-invite-send" at bounding box center [455, 78] width 23 height 23
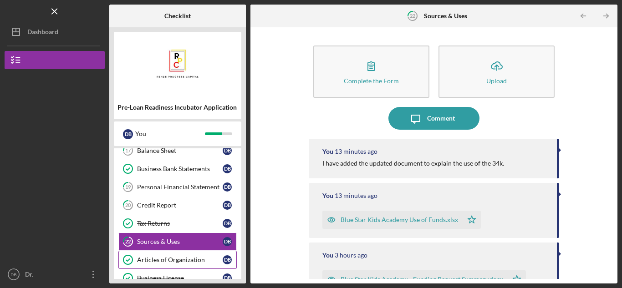
scroll to position [409, 0]
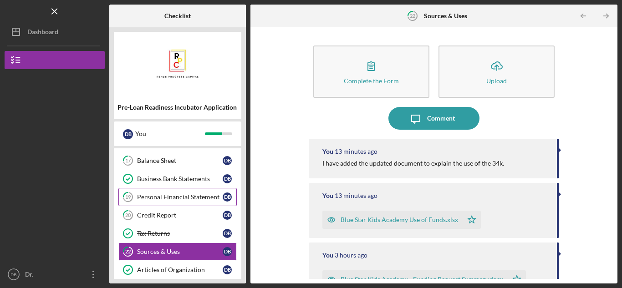
click at [184, 198] on div "Personal Financial Statement" at bounding box center [180, 196] width 86 height 7
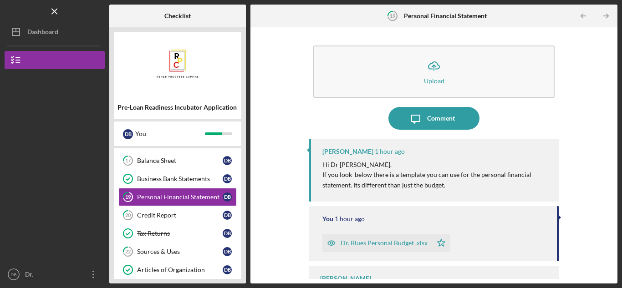
click at [377, 239] on div "Dr. Blues Personal Budget .xlsx" at bounding box center [377, 243] width 110 height 18
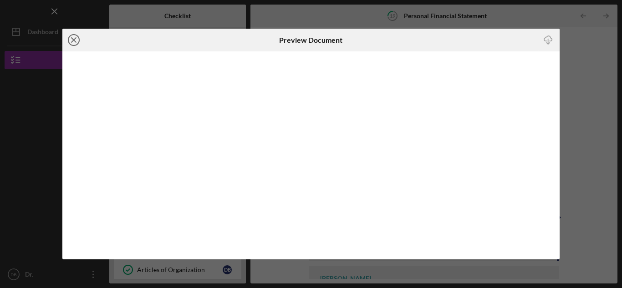
click at [73, 44] on icon "Icon/Close" at bounding box center [73, 40] width 23 height 23
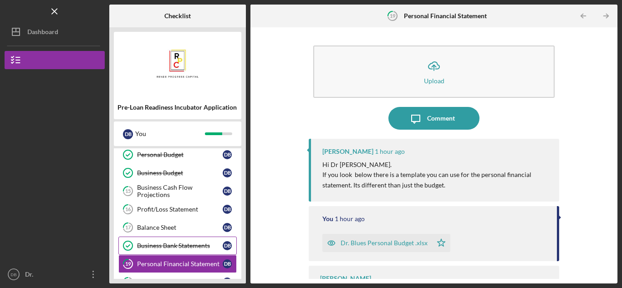
scroll to position [318, 0]
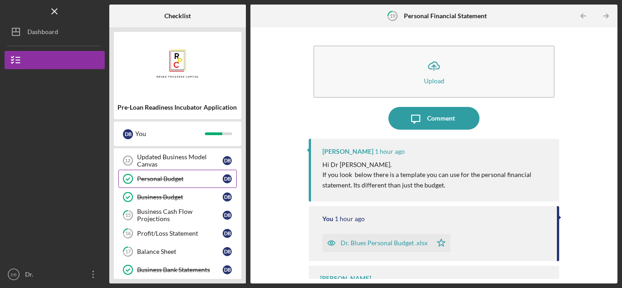
click at [176, 178] on div "Personal Budget" at bounding box center [180, 178] width 86 height 7
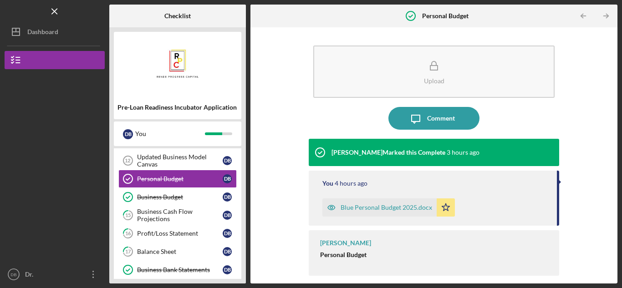
click at [384, 205] on div "Blue Personal Budget 2025.docx" at bounding box center [385, 207] width 91 height 7
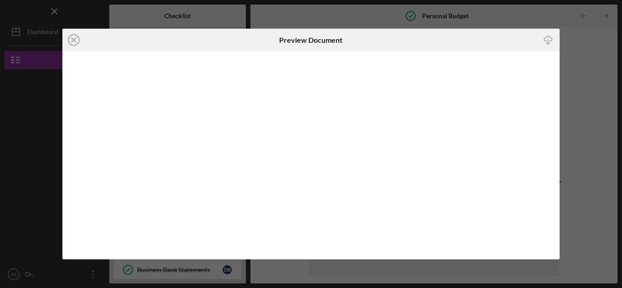
drag, startPoint x: 75, startPoint y: 40, endPoint x: 242, endPoint y: 102, distance: 178.0
click at [76, 39] on icon "Icon/Close" at bounding box center [73, 40] width 23 height 23
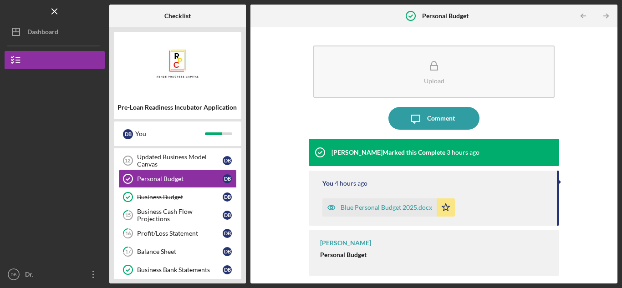
click at [343, 255] on strong "Personal Budget" at bounding box center [343, 255] width 46 height 8
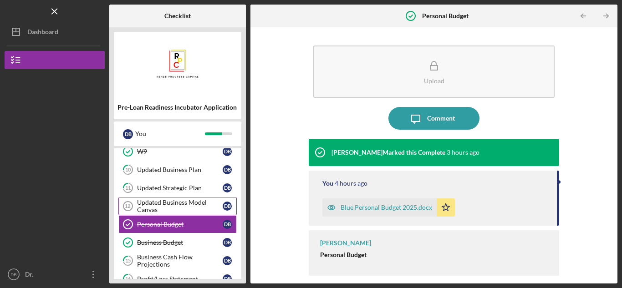
scroll to position [318, 0]
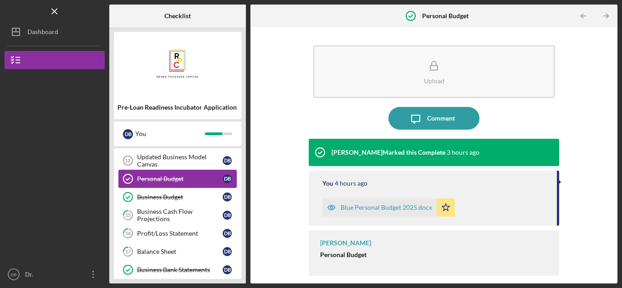
click at [188, 180] on div "Personal Budget" at bounding box center [180, 178] width 86 height 7
click at [152, 193] on div "Business Budget" at bounding box center [180, 196] width 86 height 7
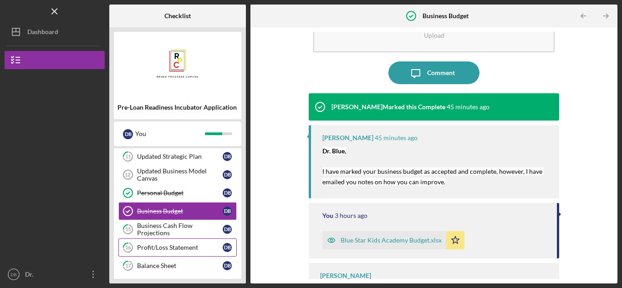
scroll to position [318, 0]
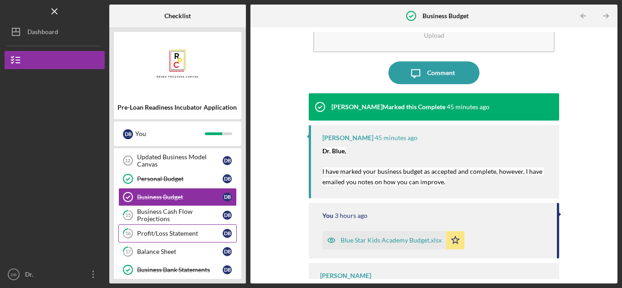
click at [200, 234] on div "Profit/Loss Statement" at bounding box center [180, 233] width 86 height 7
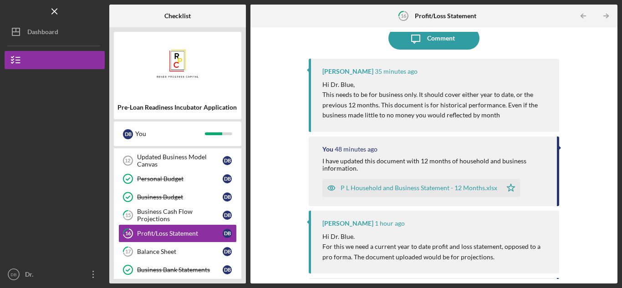
scroll to position [185, 0]
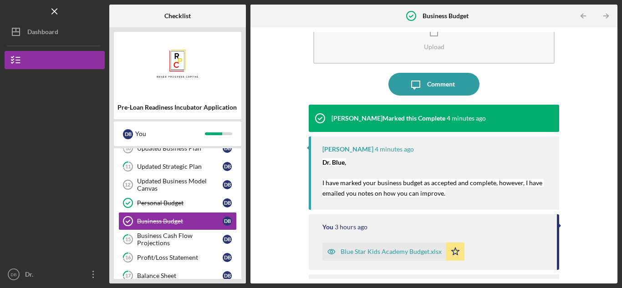
scroll to position [75, 0]
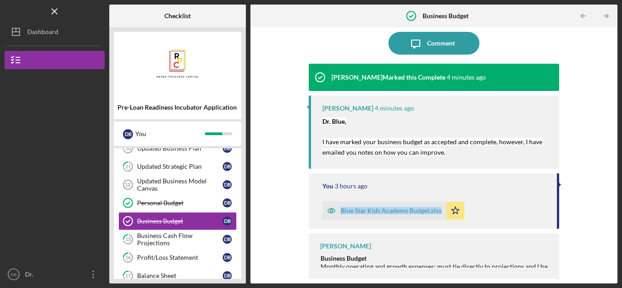
drag, startPoint x: 614, startPoint y: 189, endPoint x: 614, endPoint y: 213, distance: 24.6
click at [614, 213] on div "Upload Icon/Message Comment [PERSON_NAME] Marked this Complete 4 minutes ago [P…" at bounding box center [433, 155] width 367 height 256
drag, startPoint x: 553, startPoint y: 200, endPoint x: 553, endPoint y: 226, distance: 25.5
click at [553, 226] on div "You 3 hours ago Blue Star Kids Academy Budget.xlsx Icon/Star" at bounding box center [434, 200] width 250 height 55
click at [374, 266] on div "Monthly operating and growth expenses; must tie directly to projections and Use…" at bounding box center [434, 270] width 229 height 15
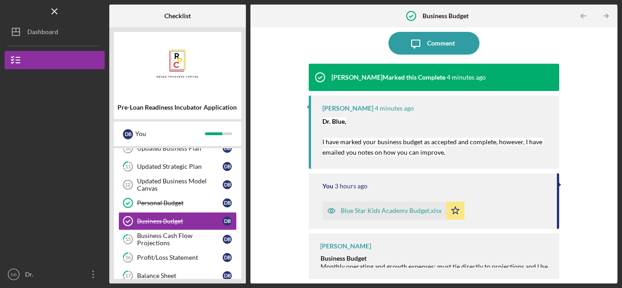
click at [364, 265] on div "Monthly operating and growth expenses; must tie directly to projections and Use…" at bounding box center [434, 270] width 229 height 15
click at [356, 261] on strong "Business Budget" at bounding box center [343, 258] width 46 height 8
drag, startPoint x: 378, startPoint y: 271, endPoint x: 309, endPoint y: 257, distance: 70.5
click at [309, 257] on div "Kai Dumont Business Budget Monthly operating and growth expenses; must tie dire…" at bounding box center [434, 257] width 250 height 46
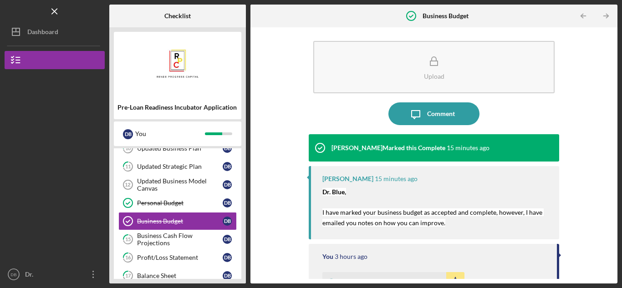
scroll to position [0, 0]
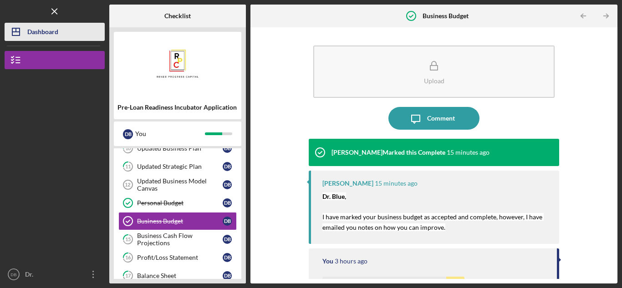
click at [36, 29] on div "Dashboard" at bounding box center [42, 33] width 31 height 20
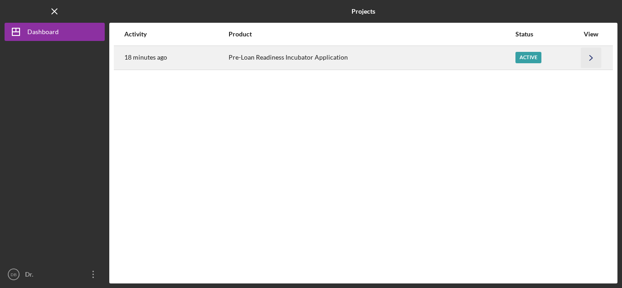
click at [584, 59] on icon "Icon/Navigate" at bounding box center [591, 57] width 20 height 20
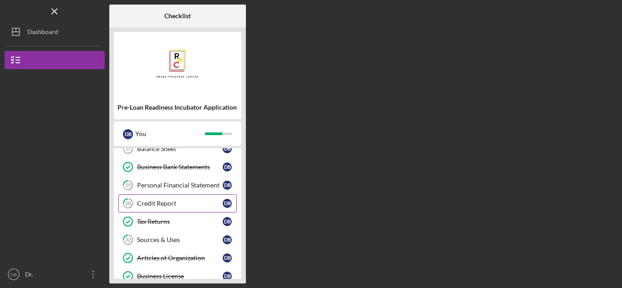
scroll to position [307, 0]
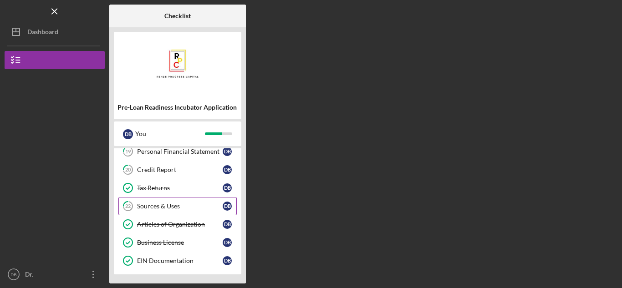
click at [162, 212] on link "22 Sources & Uses D B" at bounding box center [177, 206] width 118 height 18
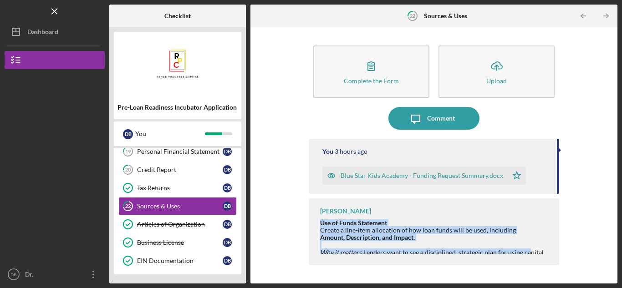
drag, startPoint x: 320, startPoint y: 224, endPoint x: 525, endPoint y: 260, distance: 207.4
click at [525, 260] on div "Kai Dumont Use of Funds Statement Create a line-item allocation of how loan fun…" at bounding box center [434, 231] width 250 height 67
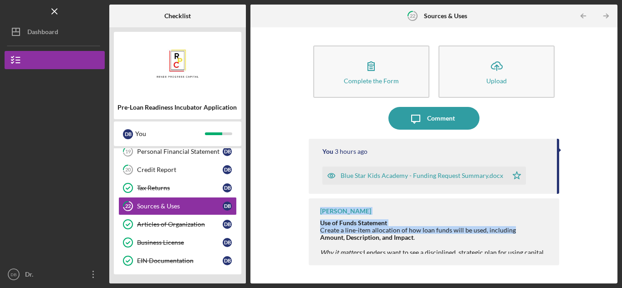
drag, startPoint x: 557, startPoint y: 190, endPoint x: 558, endPoint y: 234, distance: 44.2
click at [558, 234] on div "You 3 hours ago Blue Star Kids Academy - Funding Request Summary.docx Icon/Star…" at bounding box center [434, 204] width 250 height 131
click at [452, 221] on div "Use of Funds Statement Create a line-item allocation of how loan funds will be …" at bounding box center [432, 226] width 225 height 15
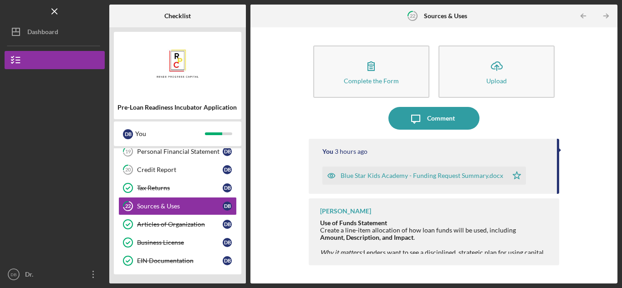
drag, startPoint x: 320, startPoint y: 223, endPoint x: 558, endPoint y: 271, distance: 241.9
click at [558, 271] on div "Complete the Form Form Icon/Upload Upload Icon/Message Comment You 3 hours ago …" at bounding box center [434, 155] width 250 height 247
copy div "Use of Funds Statement Create a line-item allocation of how loan funds will be …"
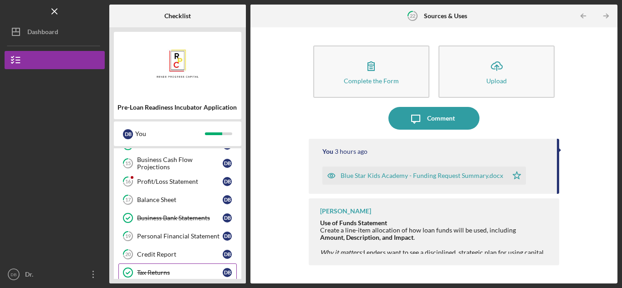
scroll to position [170, 0]
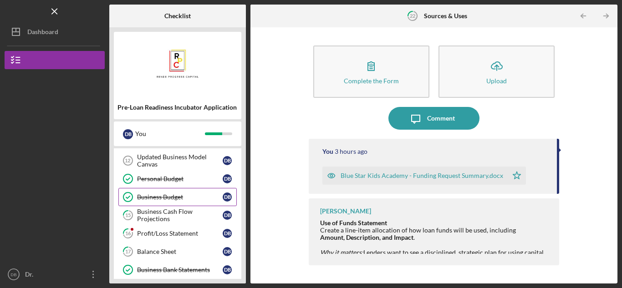
click at [153, 195] on div "Business Budget" at bounding box center [180, 196] width 86 height 7
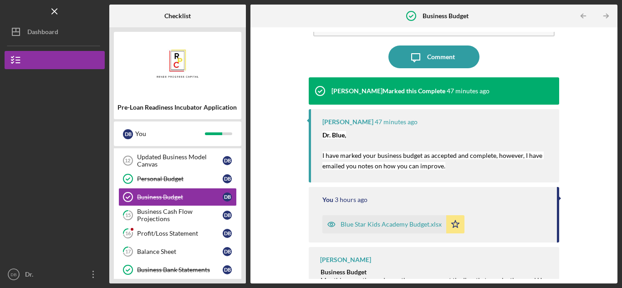
scroll to position [75, 0]
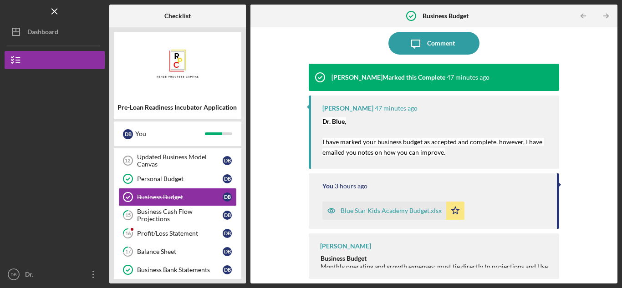
drag, startPoint x: 609, startPoint y: 171, endPoint x: 600, endPoint y: 124, distance: 47.8
click at [600, 124] on div "Upload Icon/Message Comment Kai Dumont Marked this Complete 47 minutes ago Kai …" at bounding box center [434, 155] width 358 height 247
click at [599, 132] on div "Upload Icon/Message Comment Kai Dumont Marked this Complete 47 minutes ago Kai …" at bounding box center [434, 155] width 358 height 247
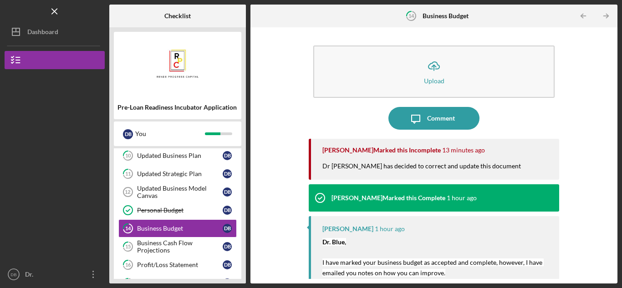
scroll to position [146, 0]
